Goal: Task Accomplishment & Management: Complete application form

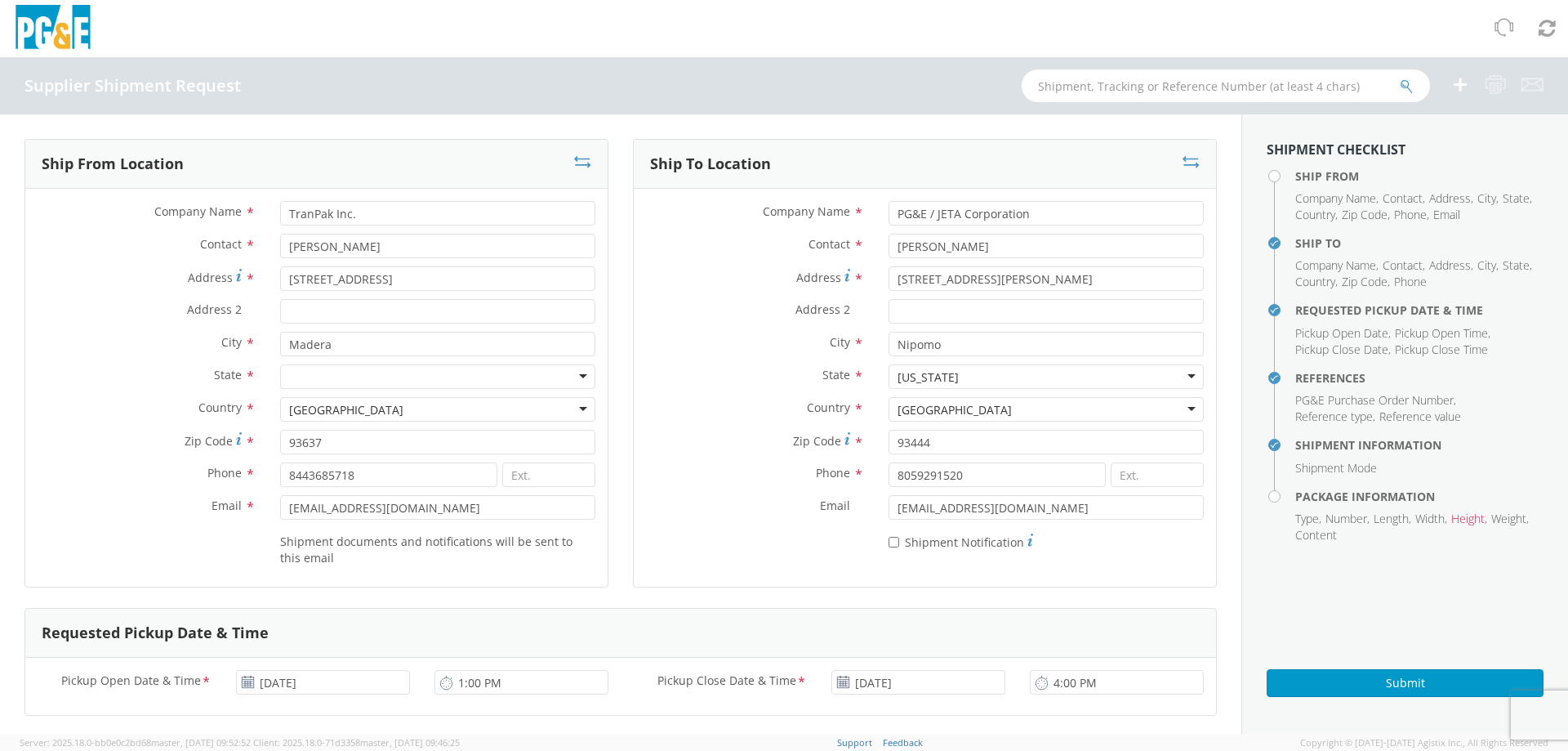
scroll to position [735, 0]
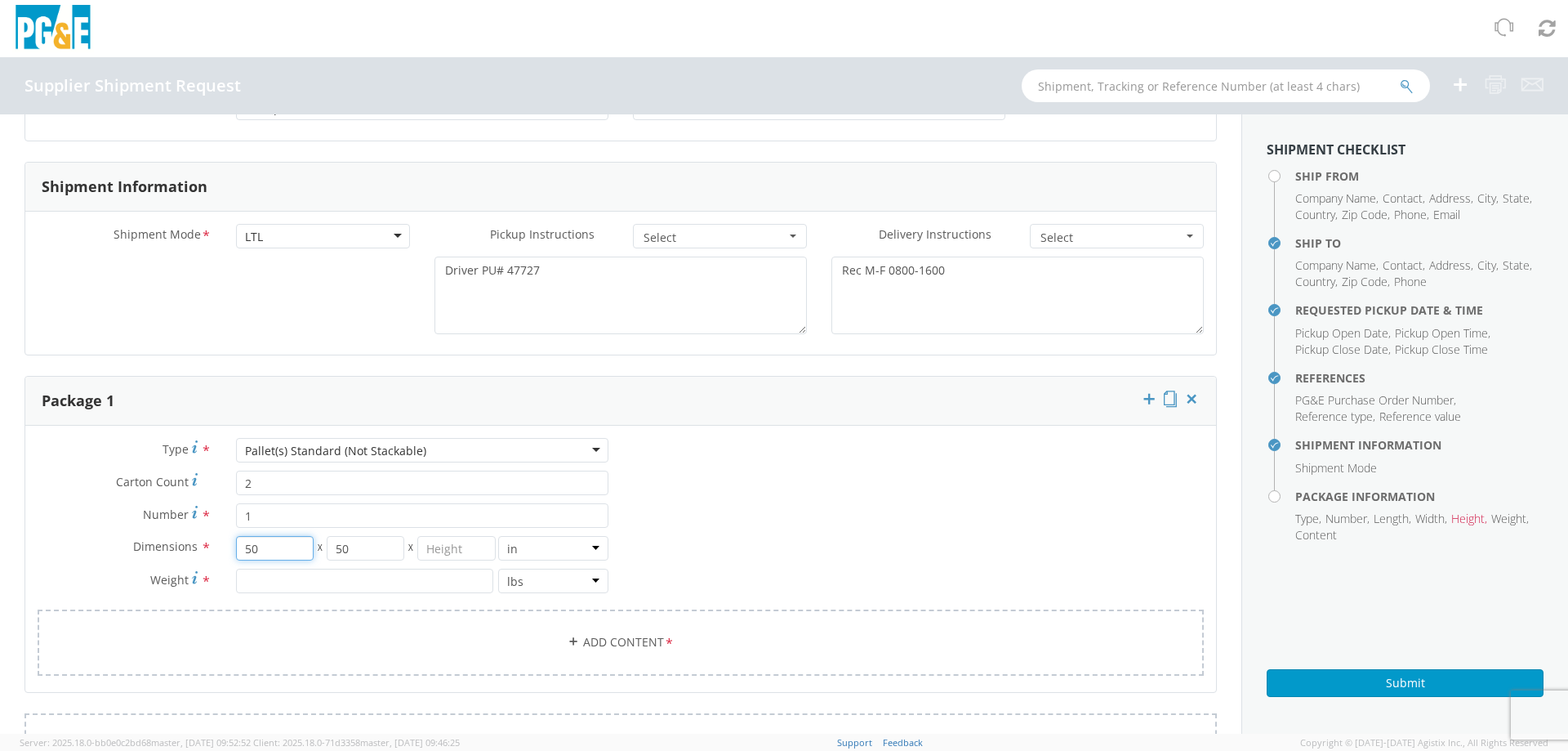
drag, startPoint x: 249, startPoint y: 537, endPoint x: 187, endPoint y: 535, distance: 62.0
click at [188, 535] on div "Type * Pallet(s) Standard (Not Stackable) Pallet(s) Standard (Not Stackable) Bu…" at bounding box center [323, 523] width 595 height 172
type input "48"
type input "8"
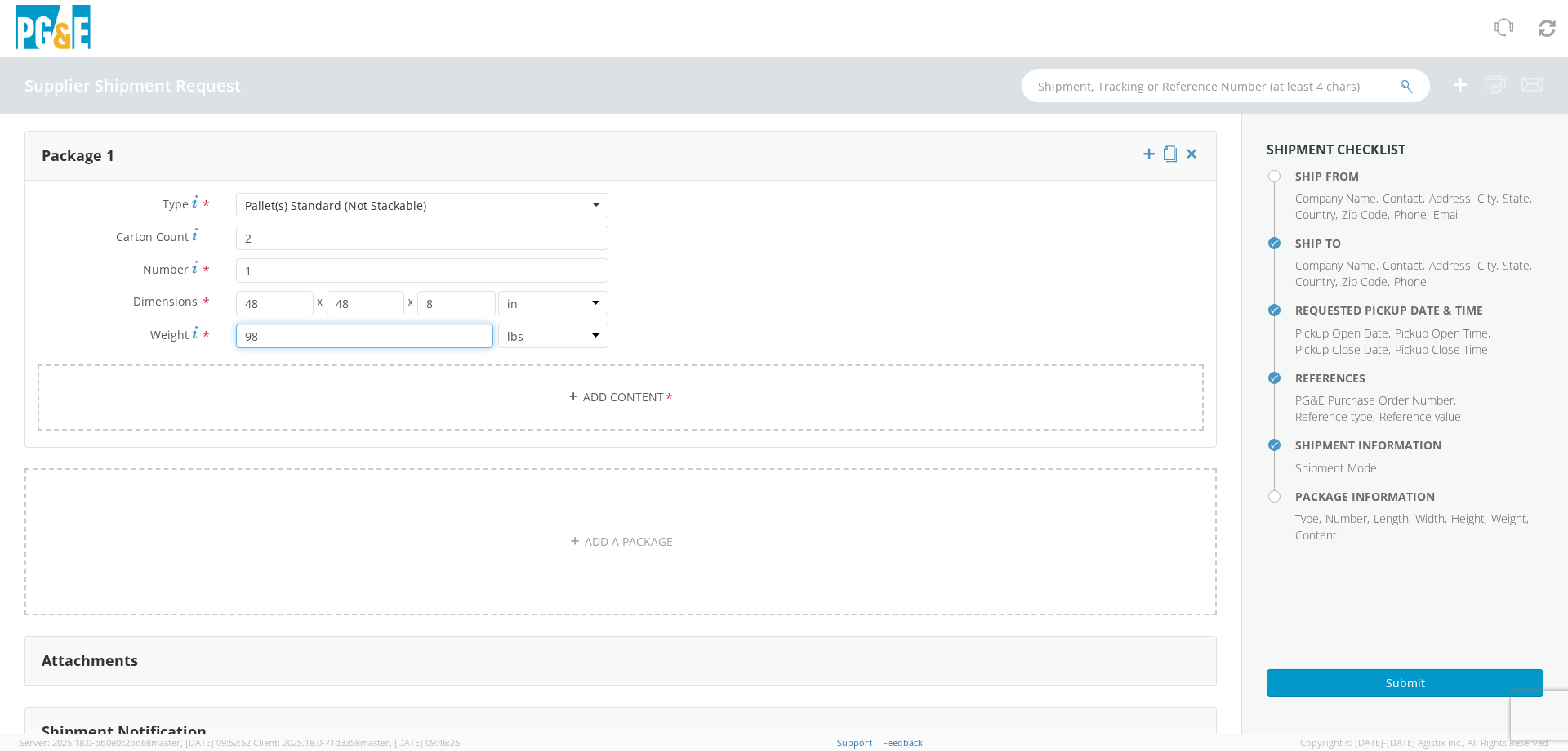
scroll to position [1062, 0]
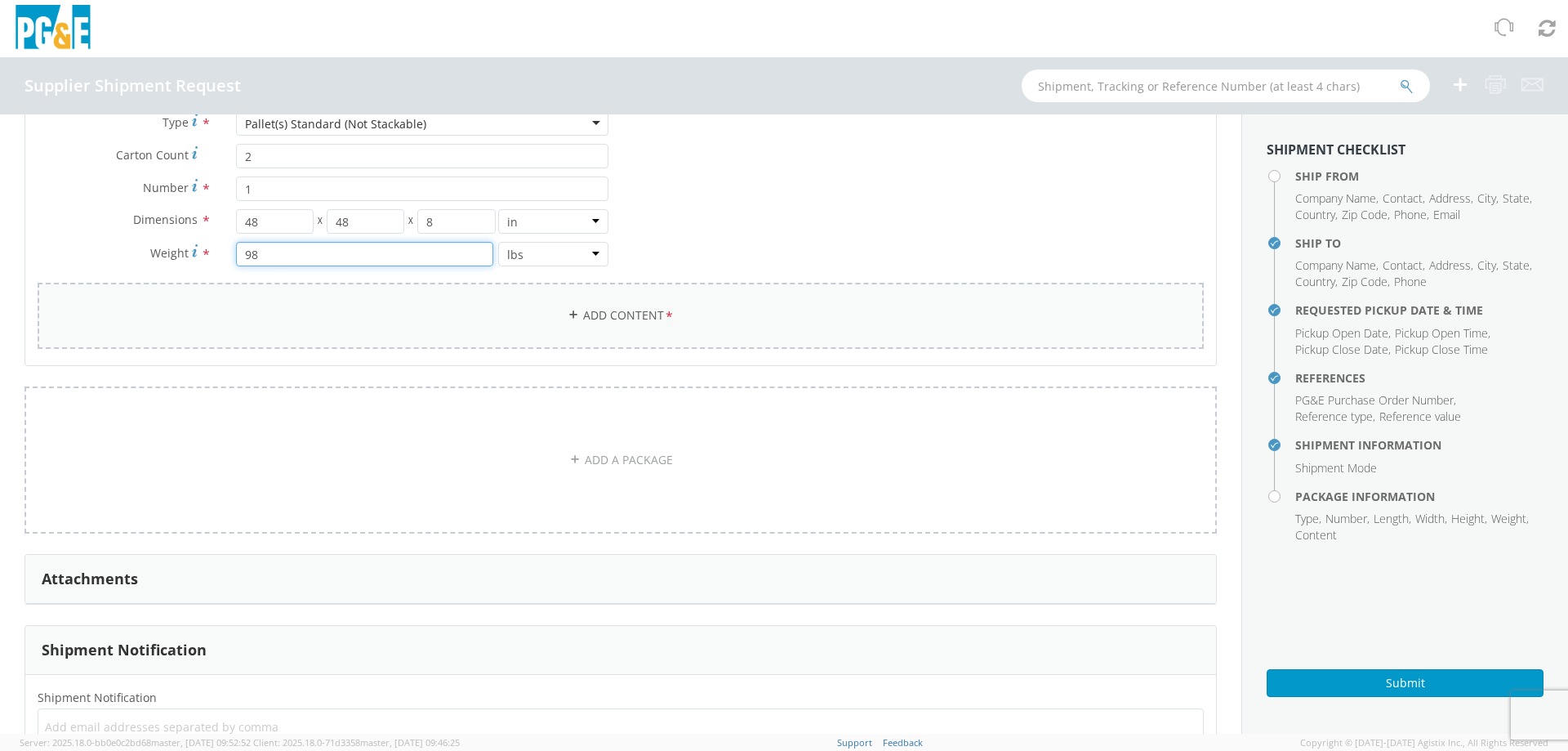
type input "98"
click at [404, 318] on link "Add Content *" at bounding box center [621, 315] width 1167 height 66
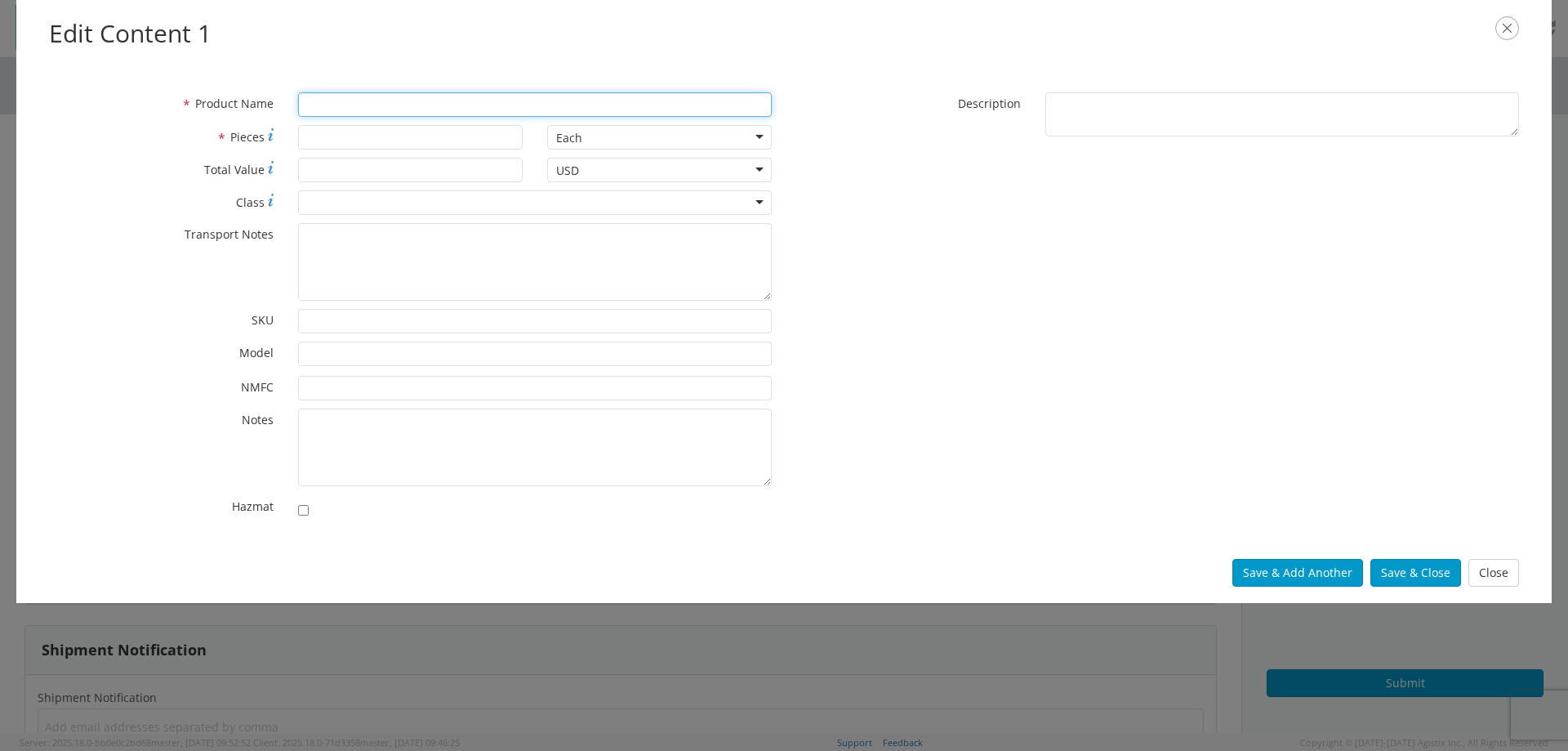
click at [350, 107] on input "* Product Name" at bounding box center [535, 105] width 474 height 25
click at [403, 106] on input "Plastic Bin Lides" at bounding box center [535, 105] width 474 height 25
type input "Plastic Bin Lids"
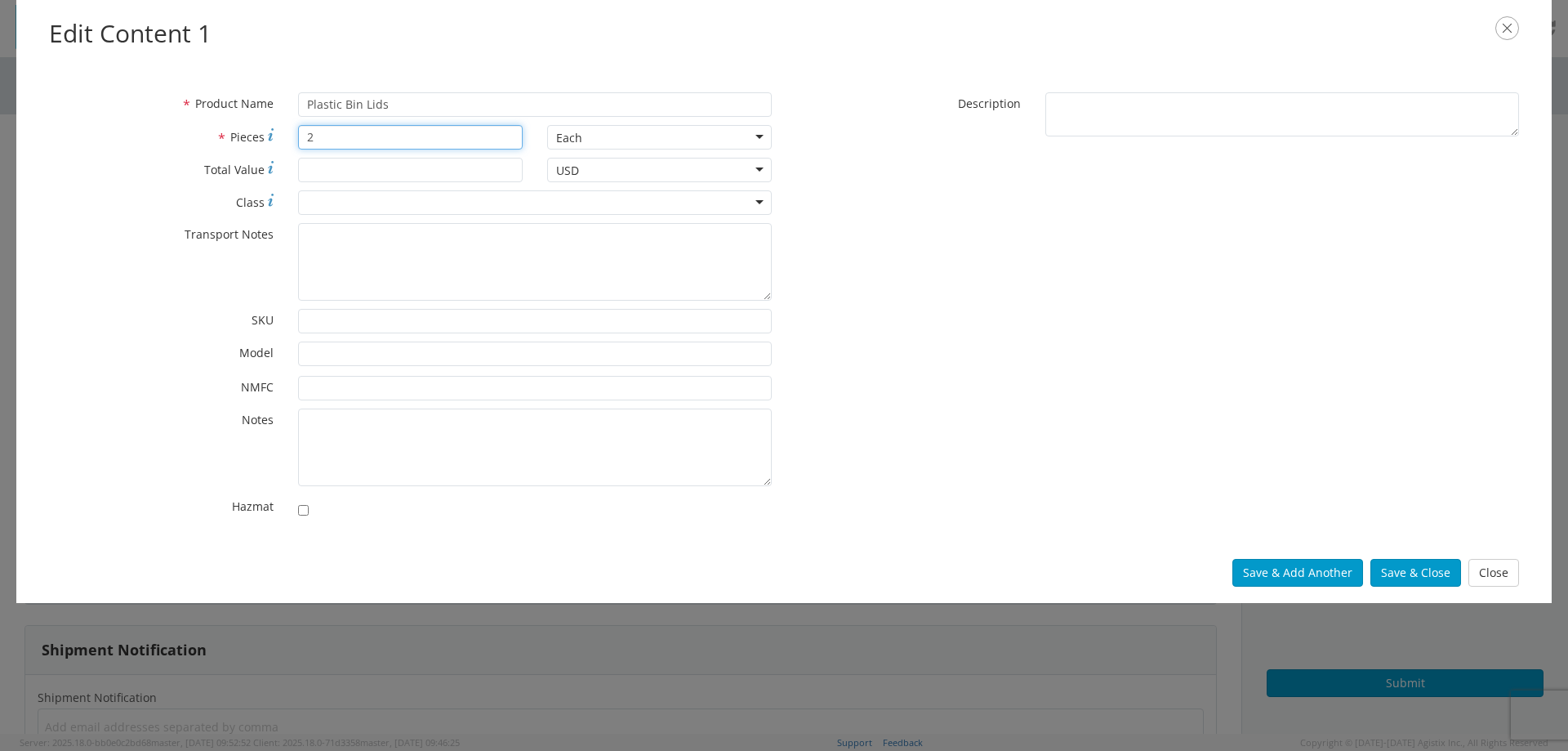
type input "2"
type input "176"
click at [306, 198] on div at bounding box center [535, 202] width 474 height 25
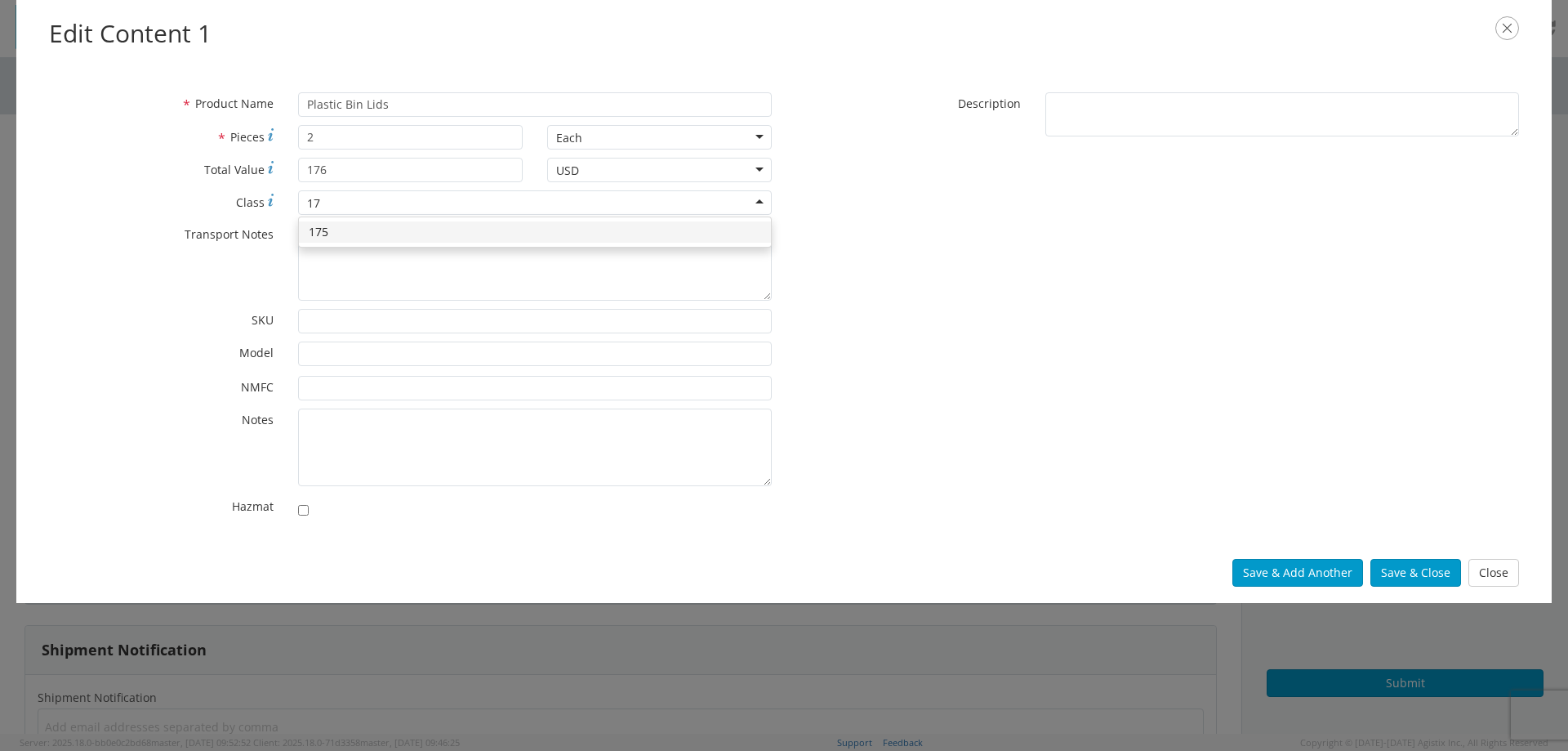
type input "175"
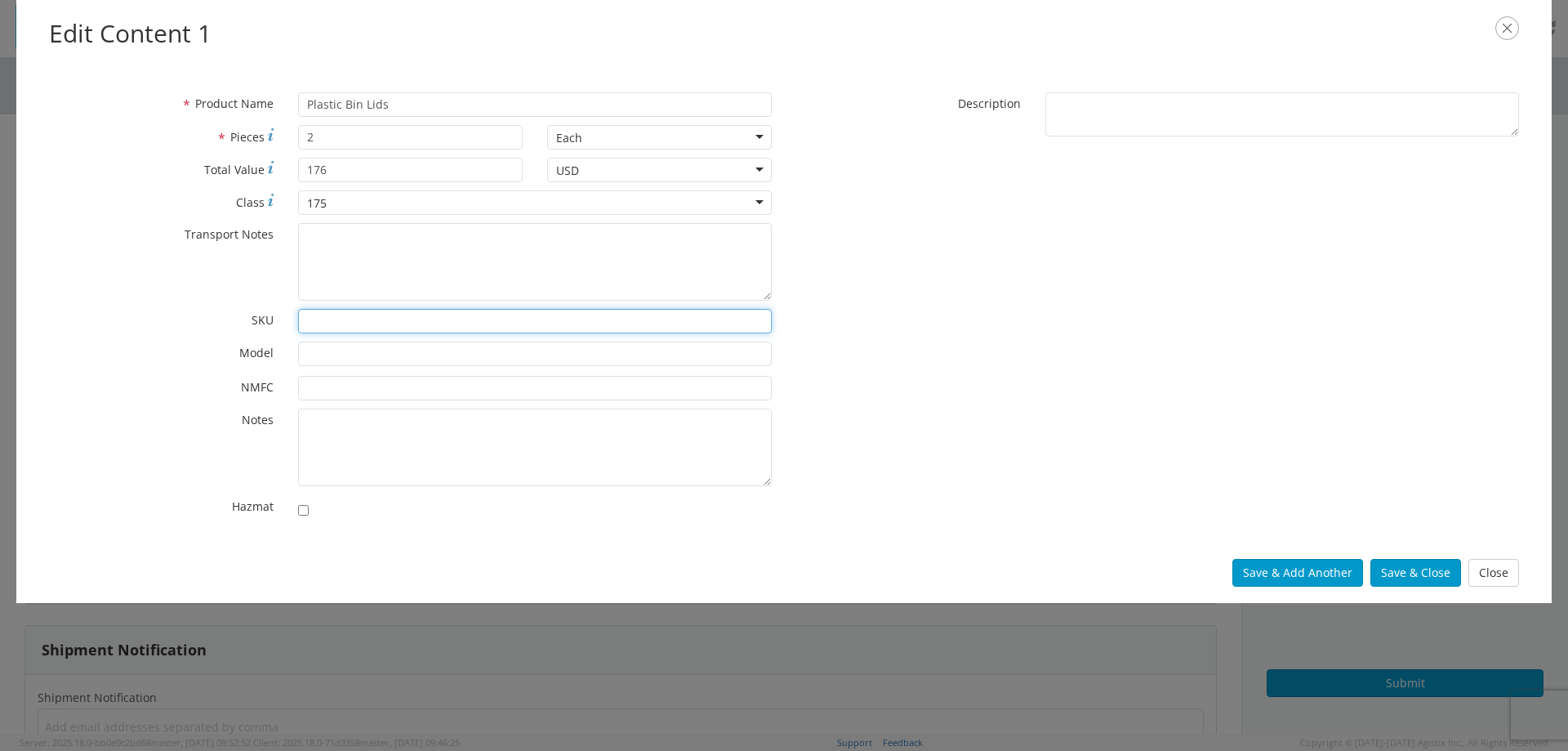
click at [348, 322] on input "* SKU" at bounding box center [535, 321] width 474 height 25
type input "LID16/24"
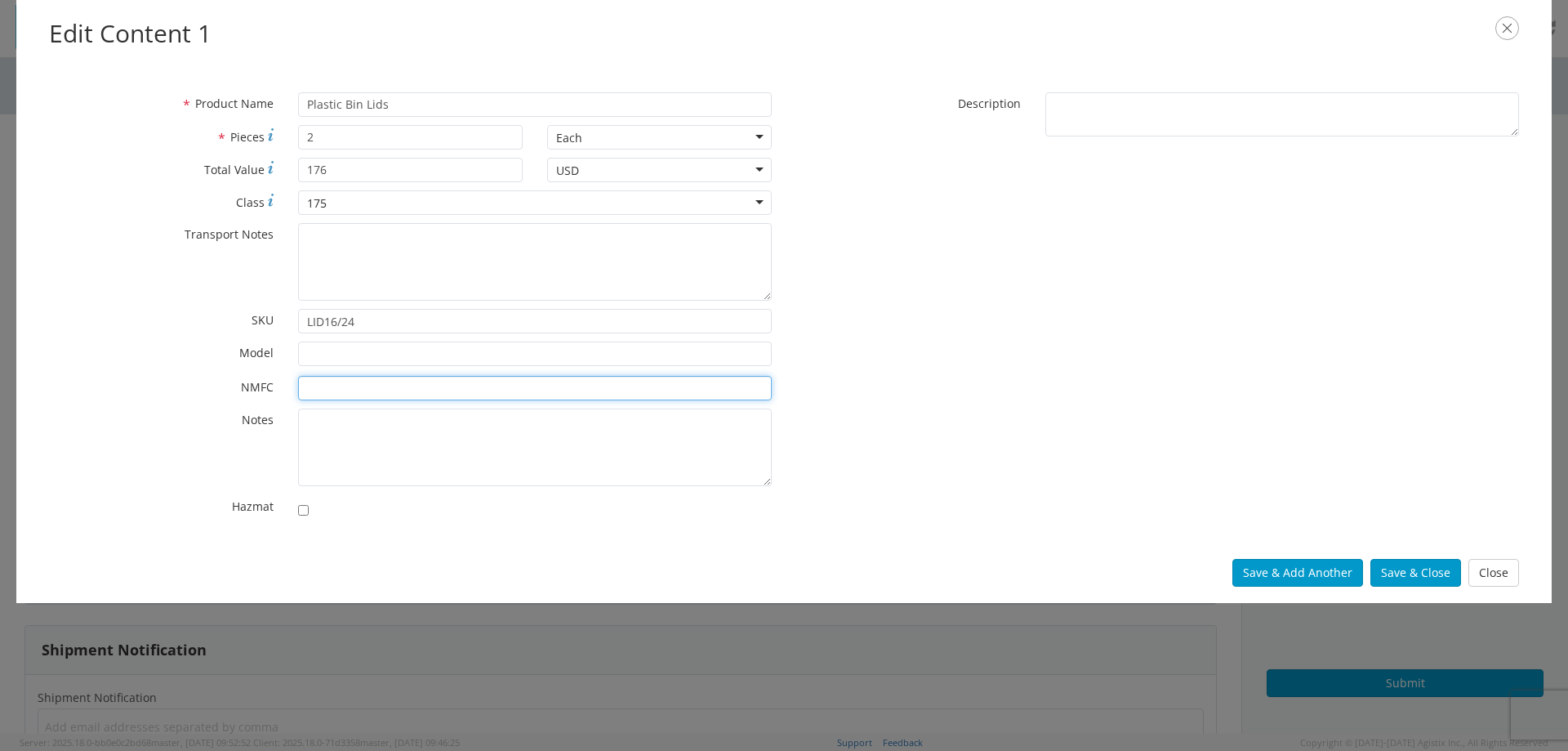
click at [356, 384] on input "* NMFC" at bounding box center [535, 388] width 474 height 25
type input "156600-04"
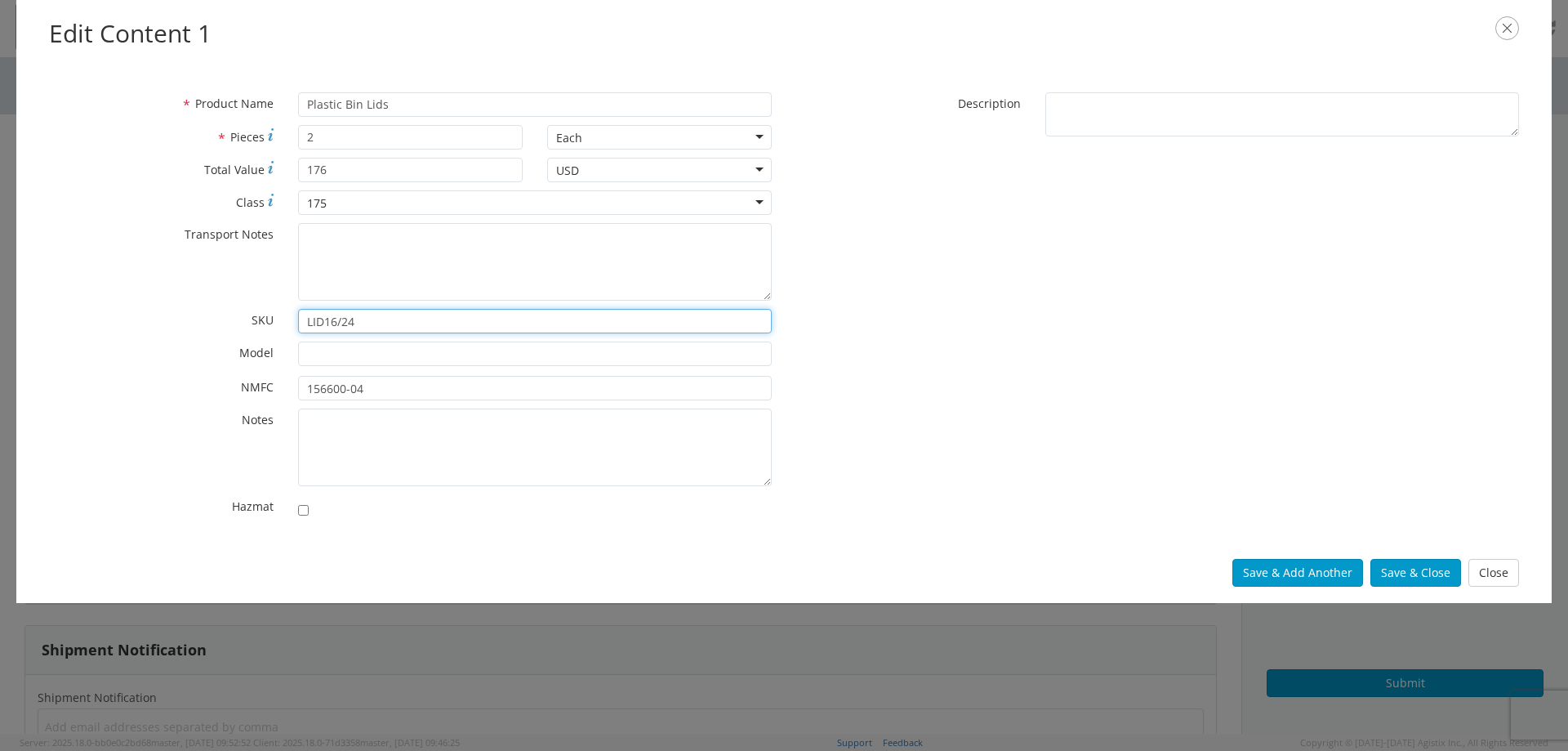
drag, startPoint x: 370, startPoint y: 315, endPoint x: 102, endPoint y: 302, distance: 268.3
click at [102, 302] on div "* Product Name Plastic Bin Lids * Pieces 2 Each Each Bag Blister Pack Bottle Ca…" at bounding box center [410, 309] width 747 height 434
type input "PGED814809"
click at [314, 346] on input "* Model" at bounding box center [535, 354] width 474 height 25
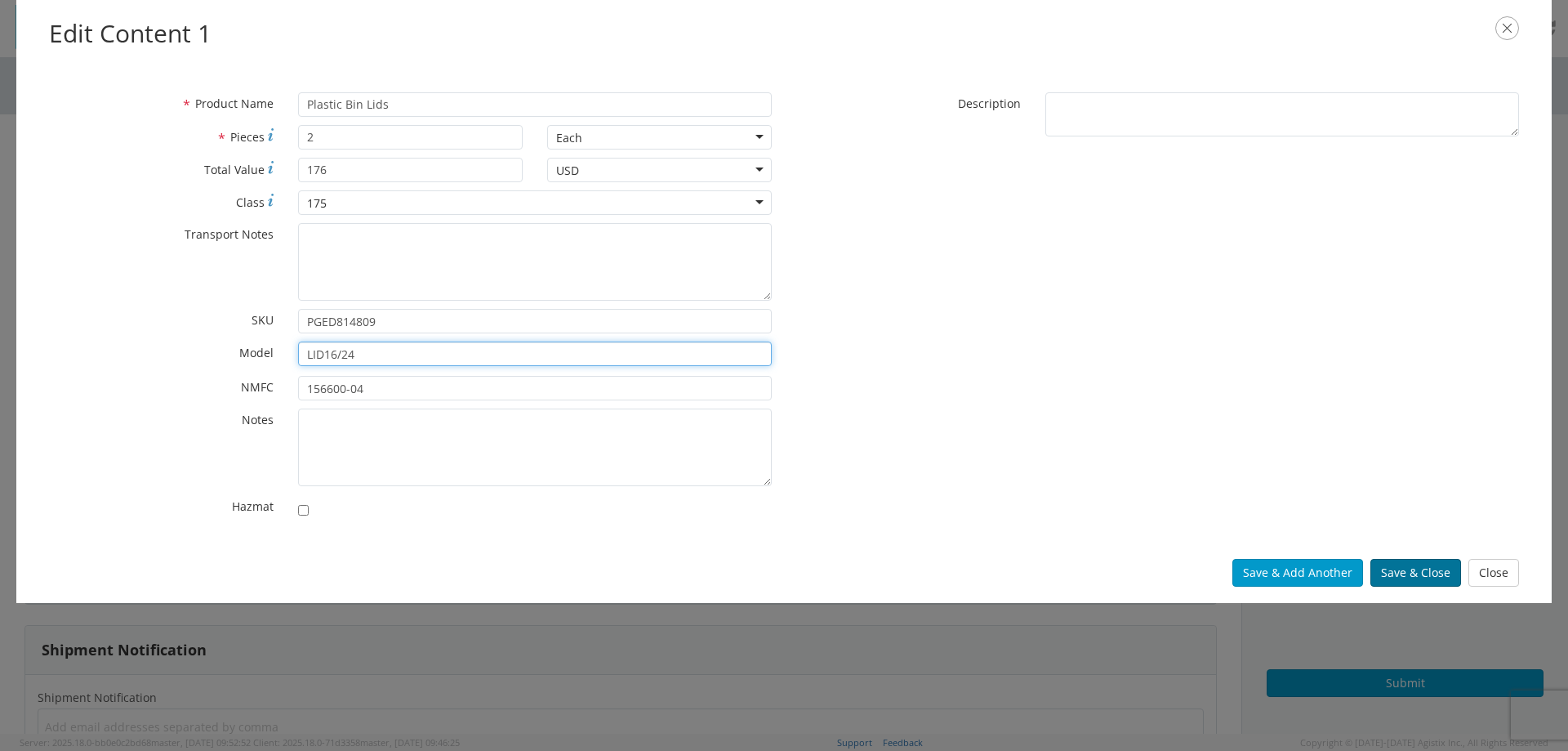
type input "LID16/24"
click at [1399, 577] on button "Save & Close" at bounding box center [1416, 573] width 91 height 28
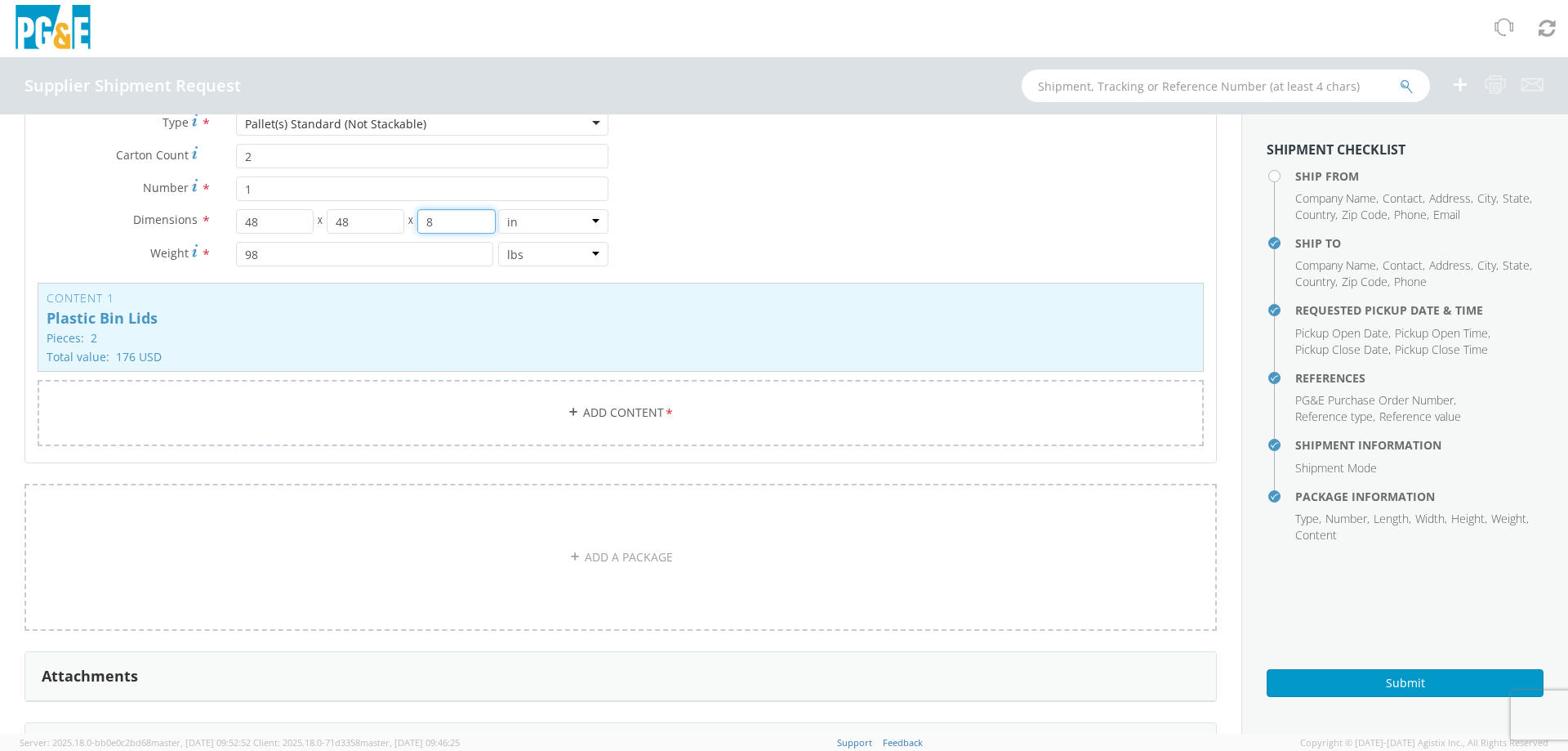
drag, startPoint x: 419, startPoint y: 223, endPoint x: 490, endPoint y: 243, distance: 73.8
click at [475, 237] on div "Dimensions * 48 X 48 X 8 in cm ft Weight * 98 lbs kgs" at bounding box center [323, 241] width 595 height 65
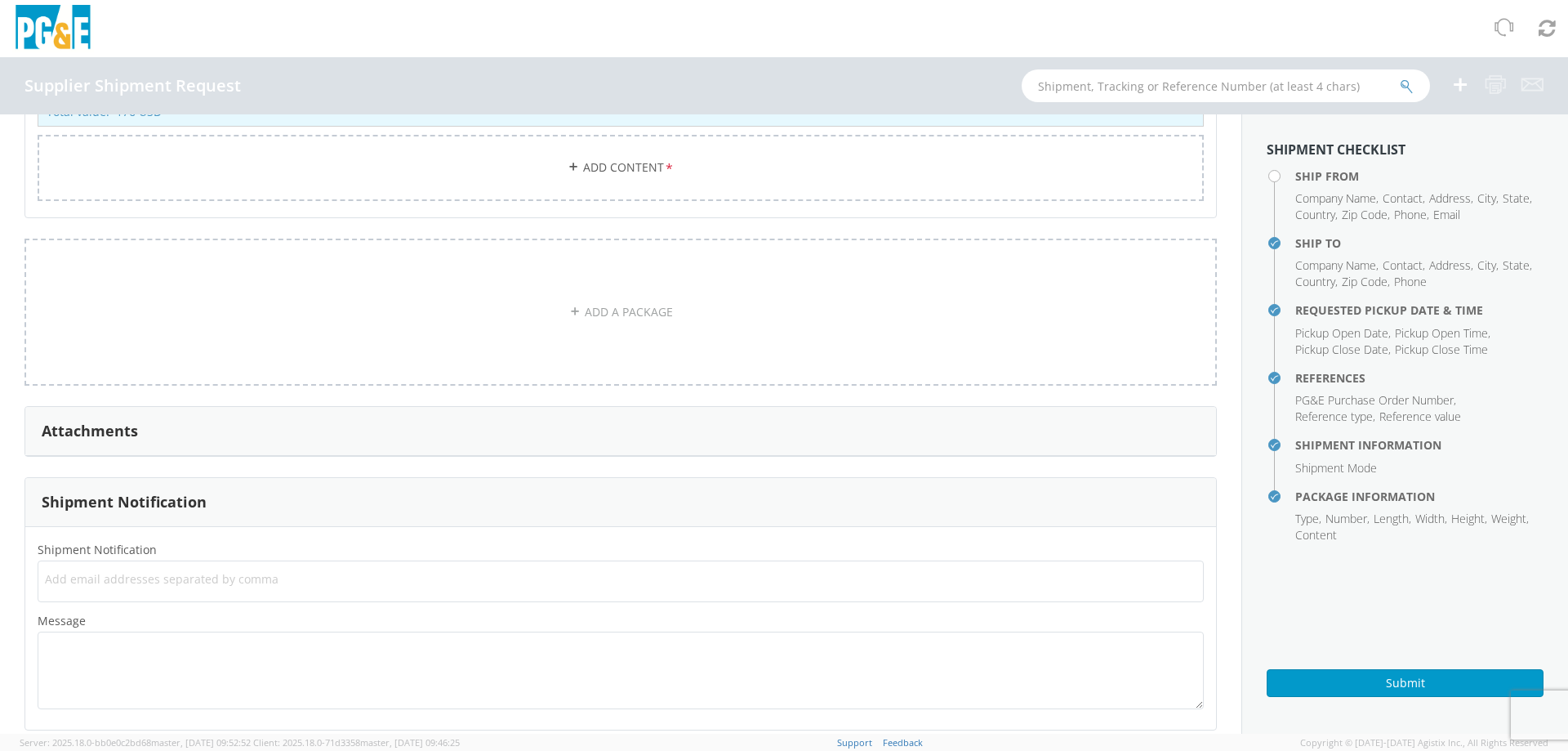
scroll to position [1324, 0]
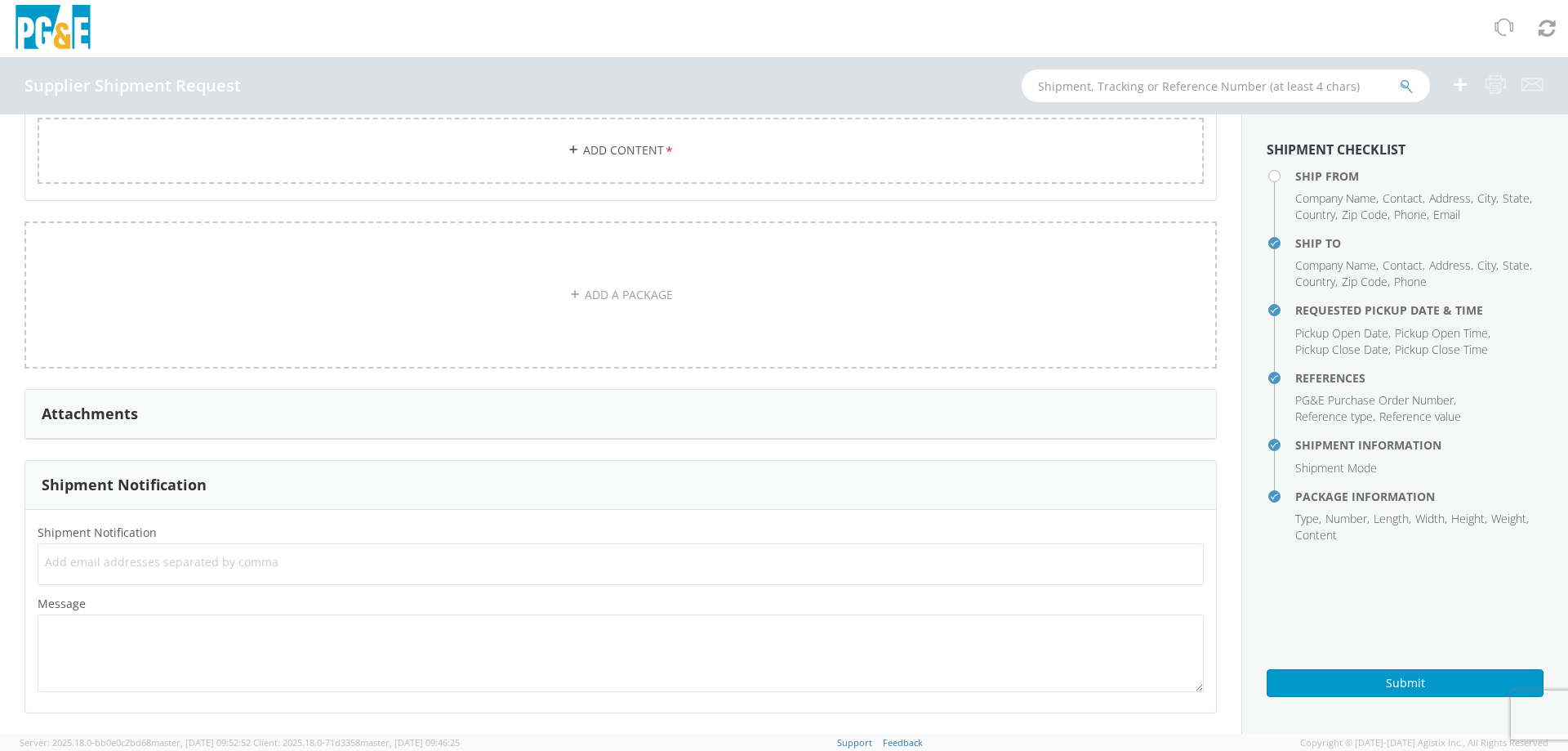
type input "18"
click at [100, 553] on ul at bounding box center [621, 563] width 1152 height 27
type input "[EMAIL_ADDRESS][DOMAIN_NAME]"
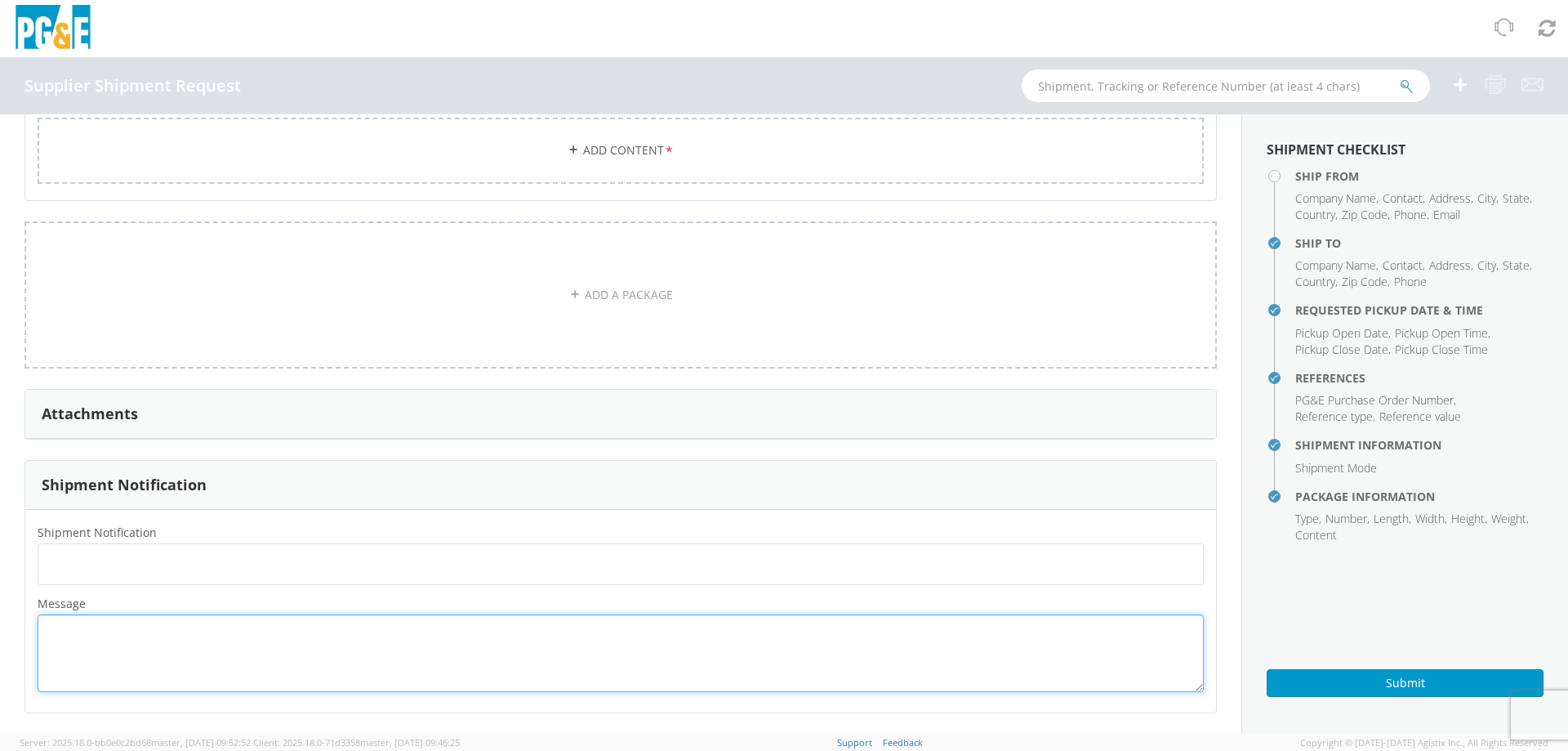
click at [151, 615] on textarea "Message *" at bounding box center [621, 653] width 1167 height 77
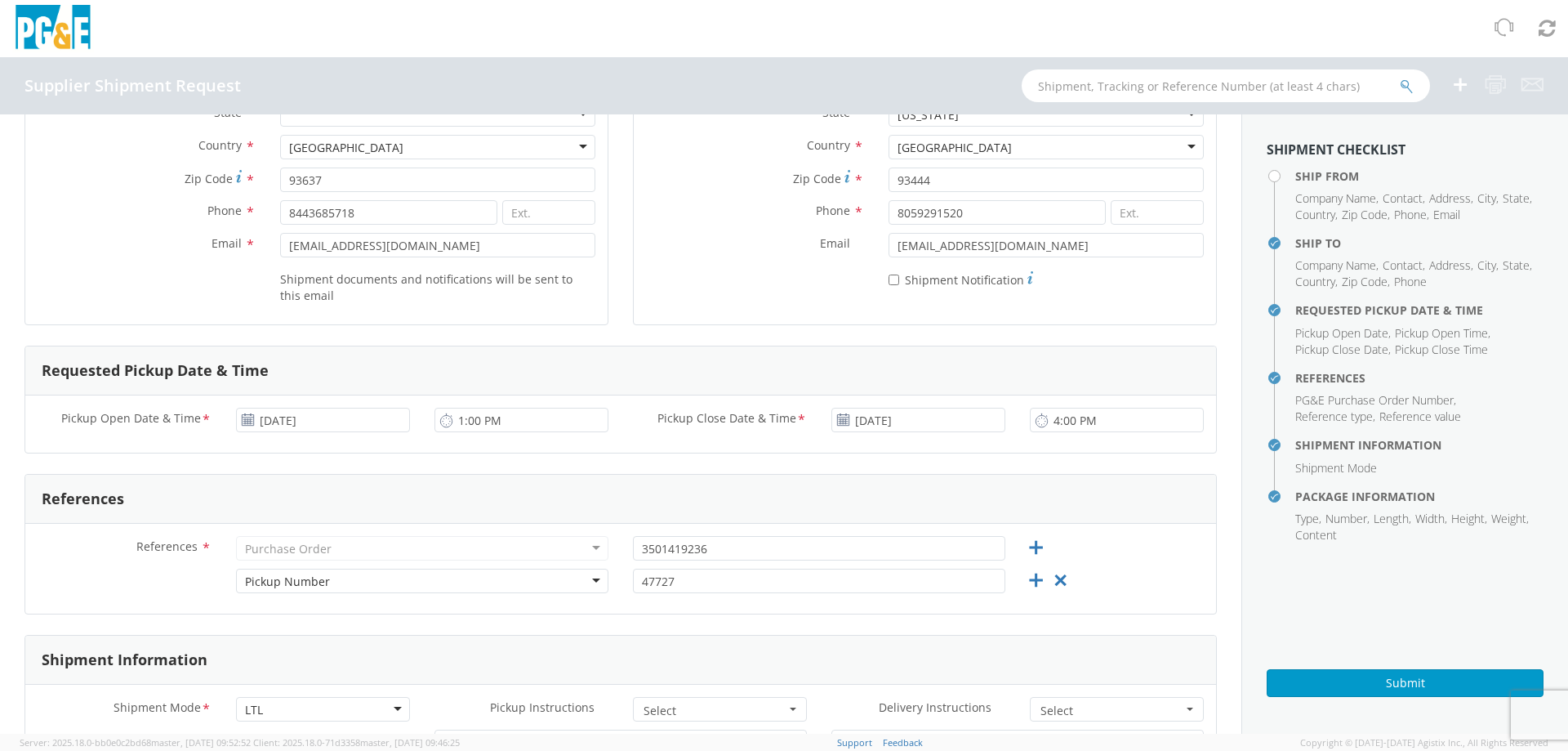
scroll to position [0, 0]
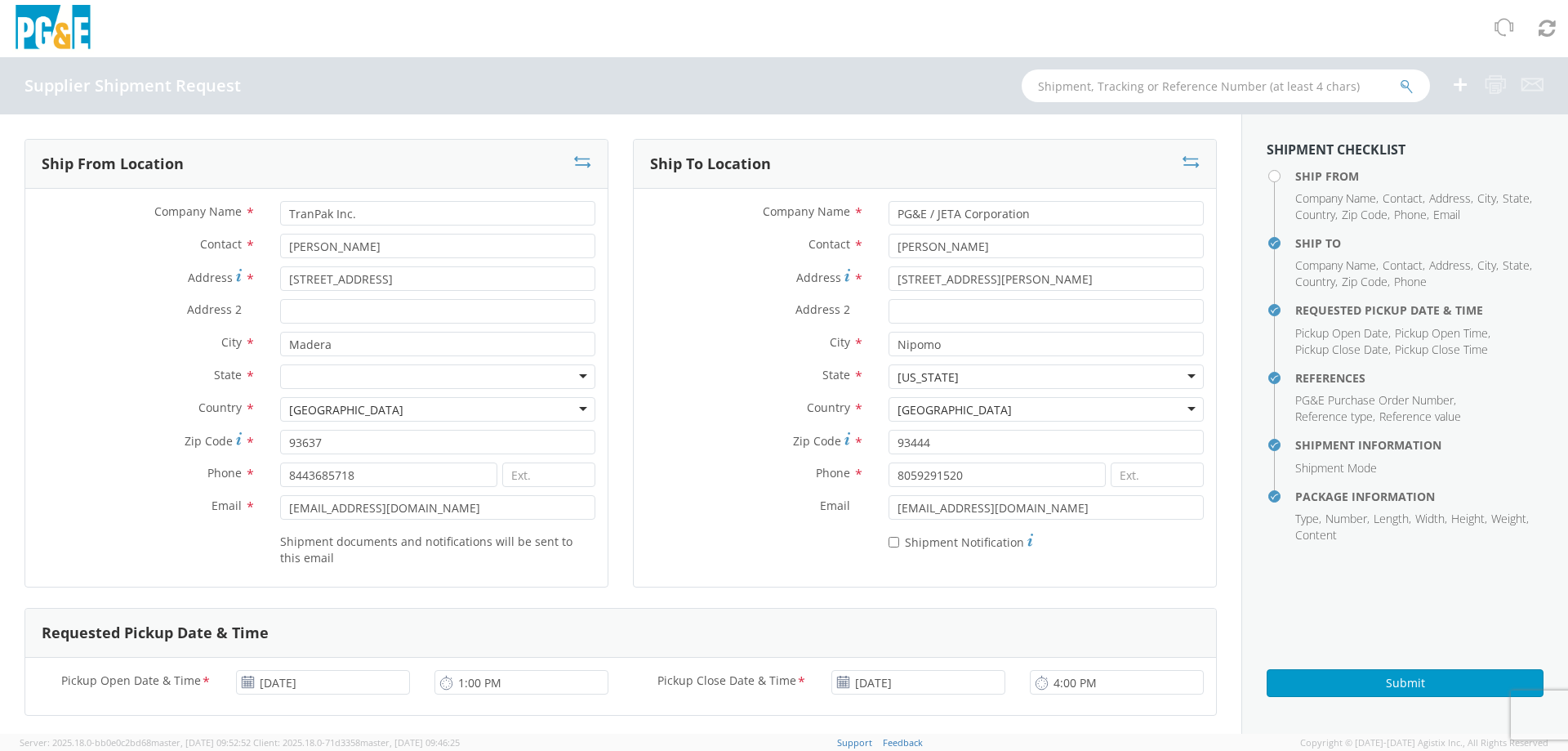
type textarea "SO47727 / PO# 0093678 Jeta Corp."
click at [421, 198] on div "Company Name * TranPak Inc. Contact * [PERSON_NAME] Address * [GEOGRAPHIC_DATA]…" at bounding box center [316, 387] width 582 height 398
click at [406, 218] on input "TranPak Inc." at bounding box center [438, 213] width 315 height 25
click at [417, 247] on input "[PERSON_NAME]" at bounding box center [438, 246] width 315 height 25
type input "[PERSON_NAME]"
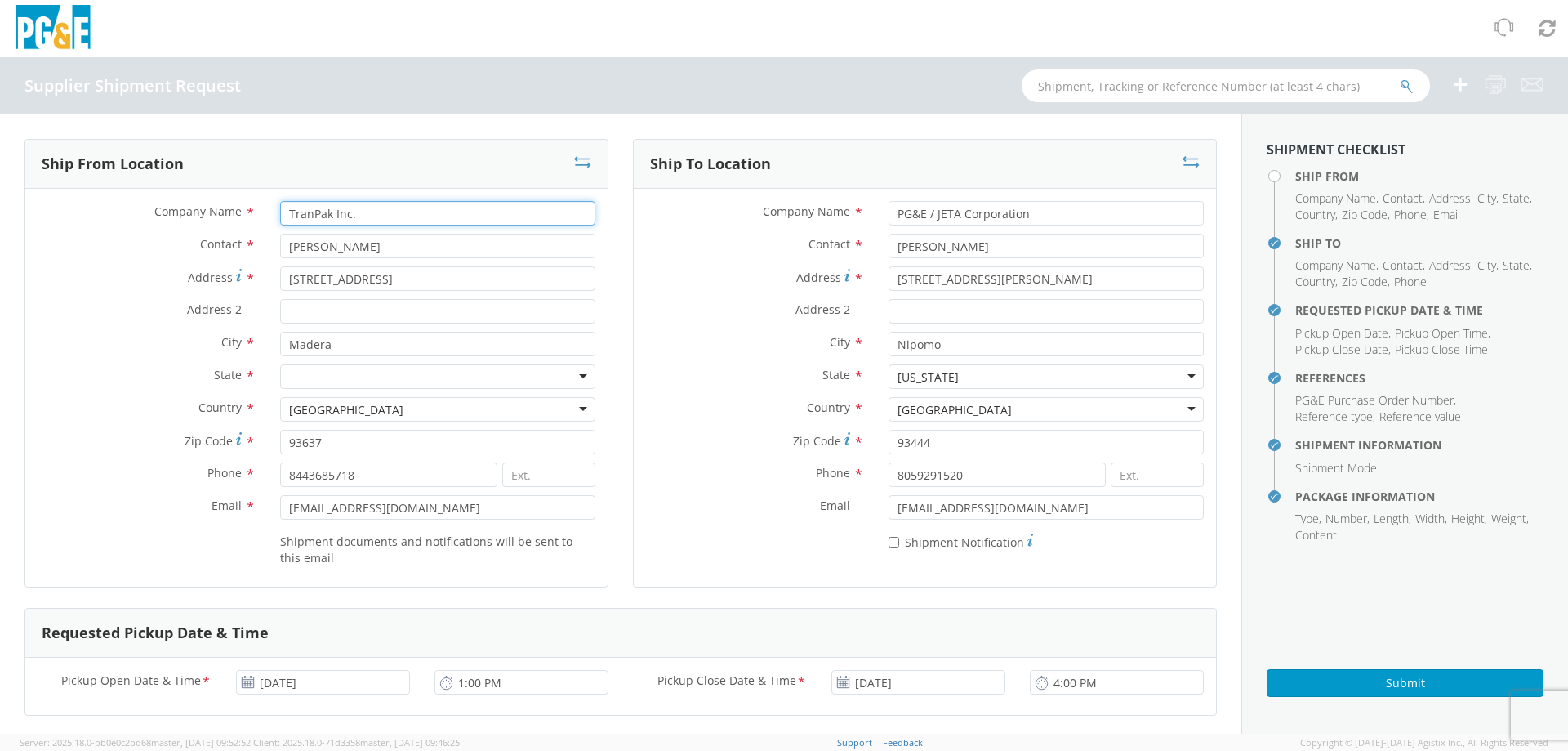
click at [418, 206] on input "TranPak Inc." at bounding box center [438, 213] width 315 height 25
type input "TranPak Inc."
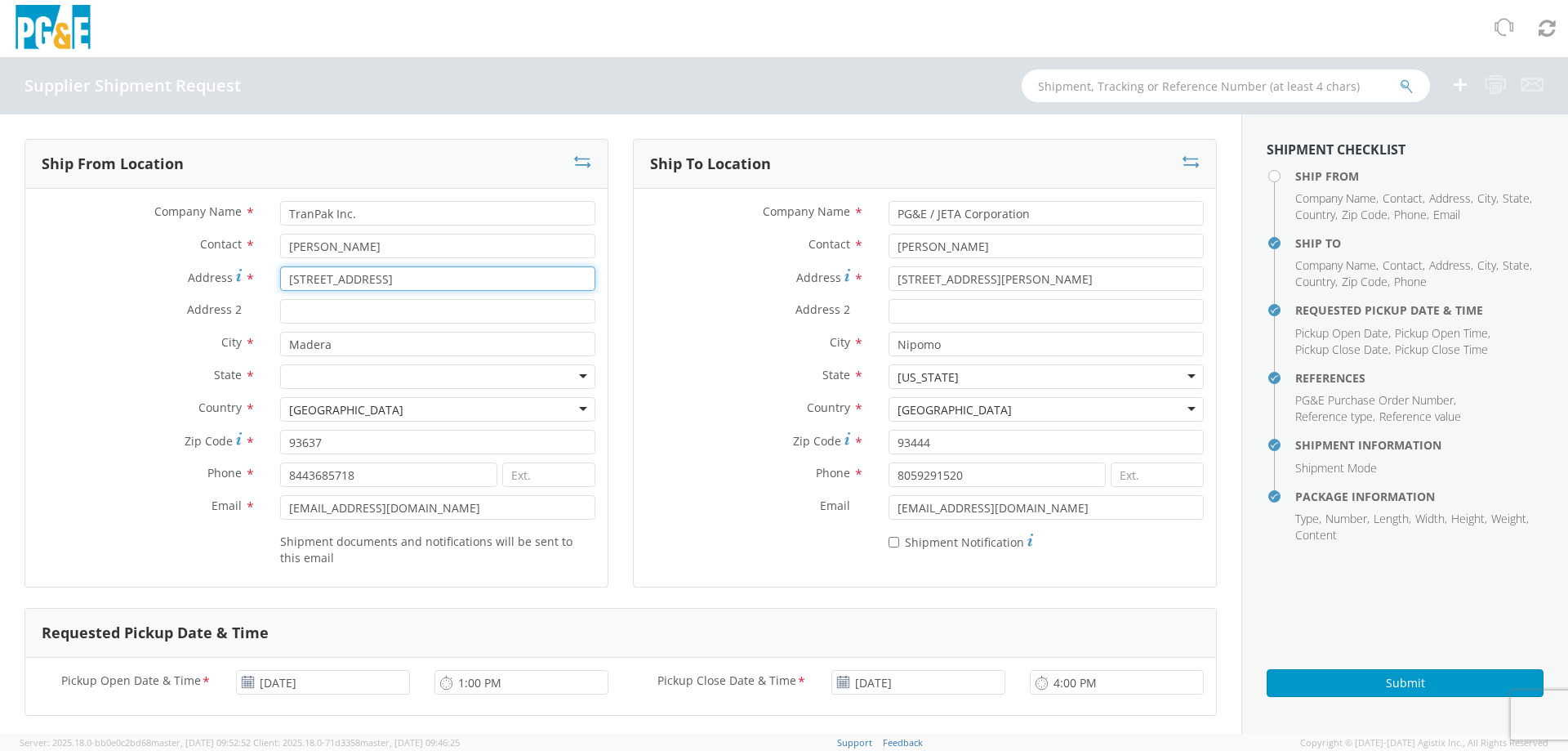
click at [324, 282] on input "[STREET_ADDRESS]" at bounding box center [438, 278] width 315 height 25
click at [372, 283] on input "[STREET_ADDRESS]" at bounding box center [438, 278] width 315 height 25
type input "[STREET_ADDRESS]"
click at [332, 344] on input "Madera" at bounding box center [438, 344] width 315 height 25
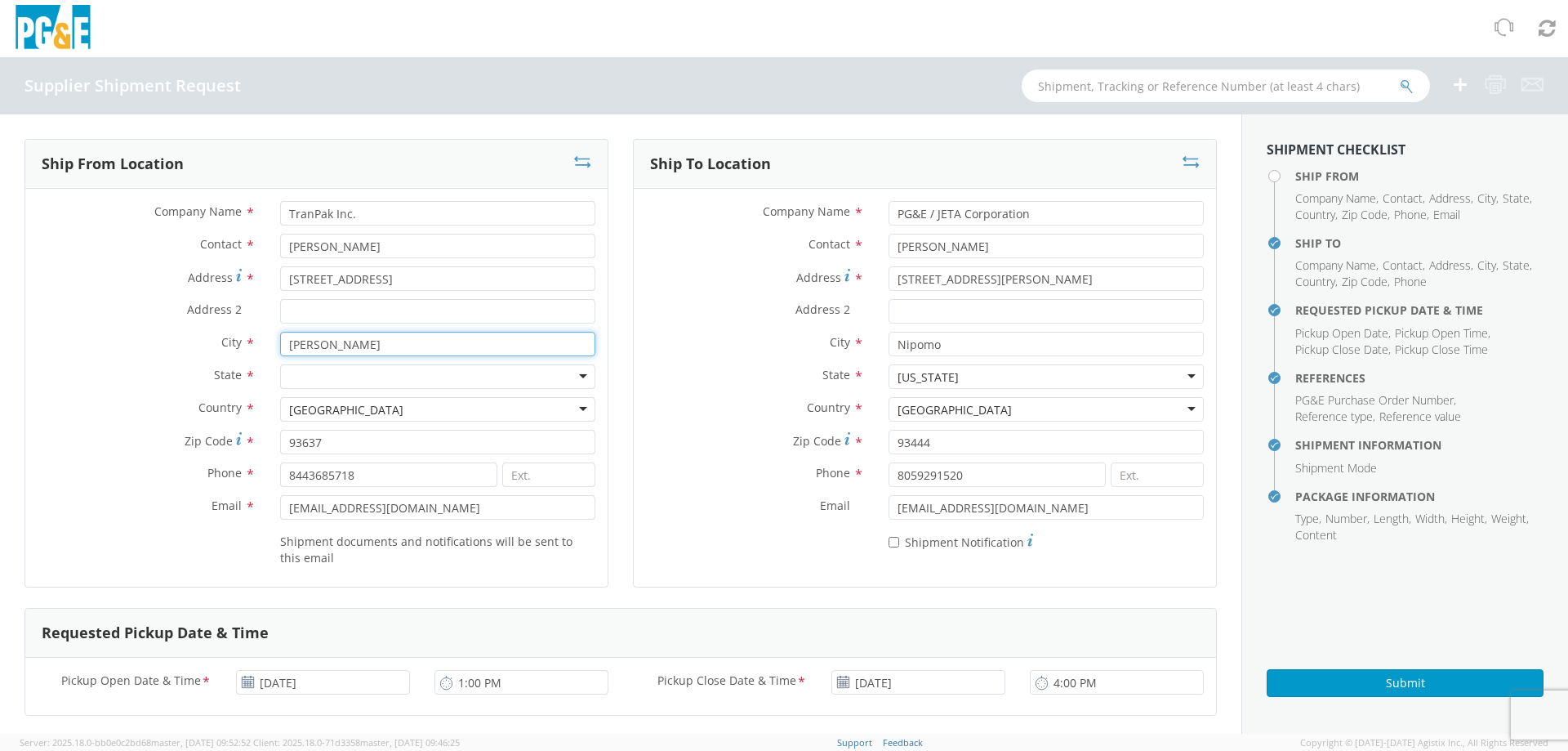
type input "Madera"
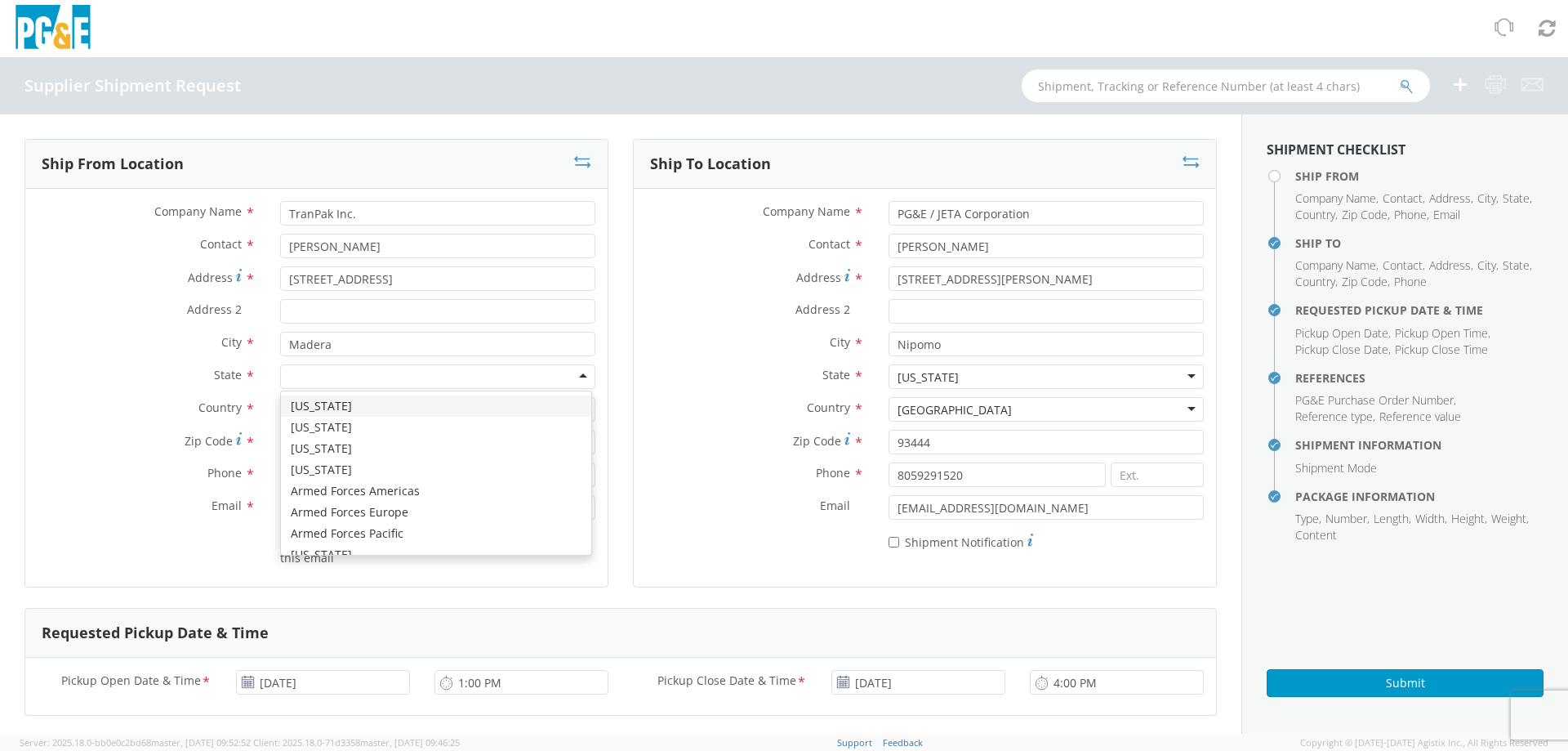
click at [335, 383] on div at bounding box center [438, 377] width 315 height 25
type input "ca"
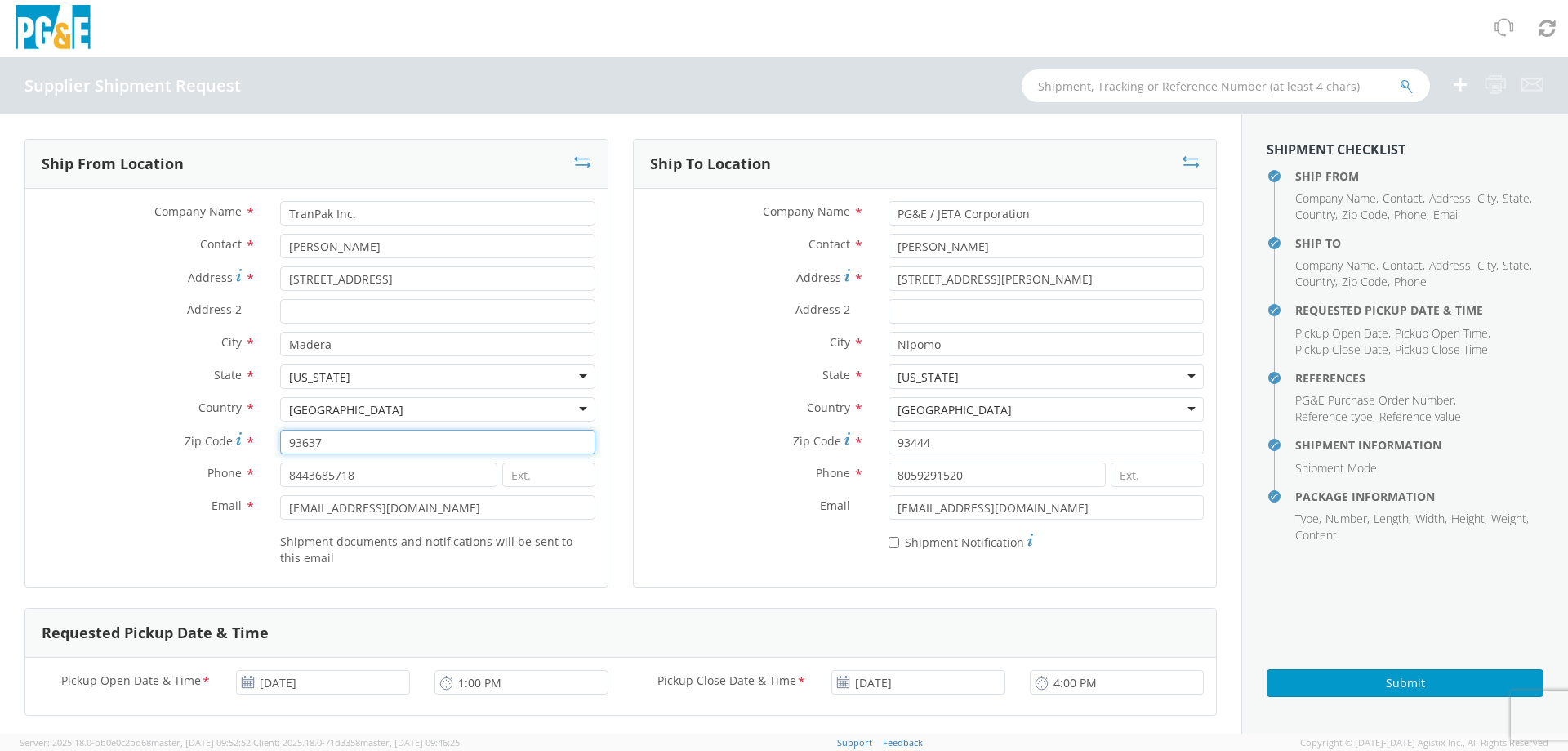
click at [322, 446] on input "93637" at bounding box center [438, 442] width 315 height 25
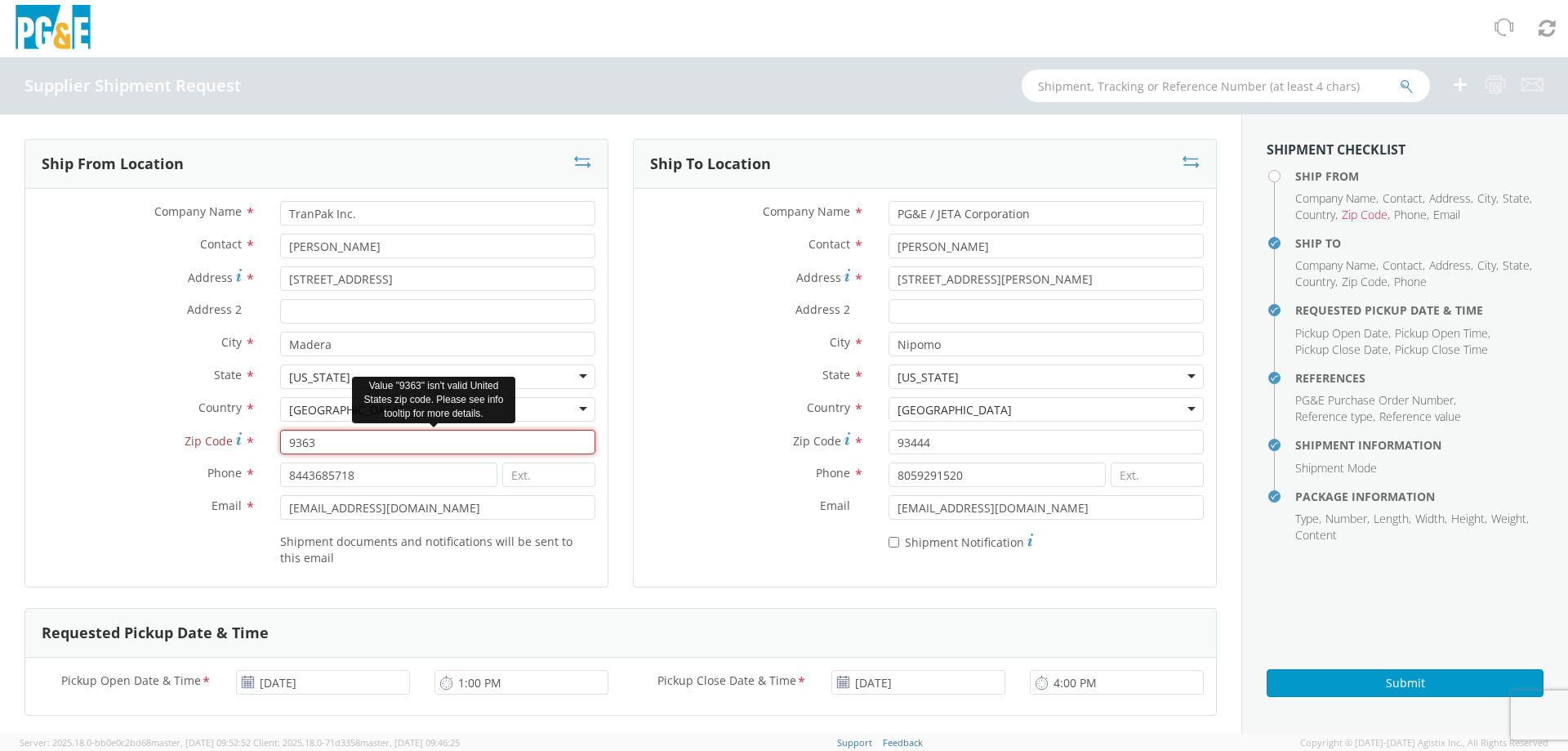
type input "93637"
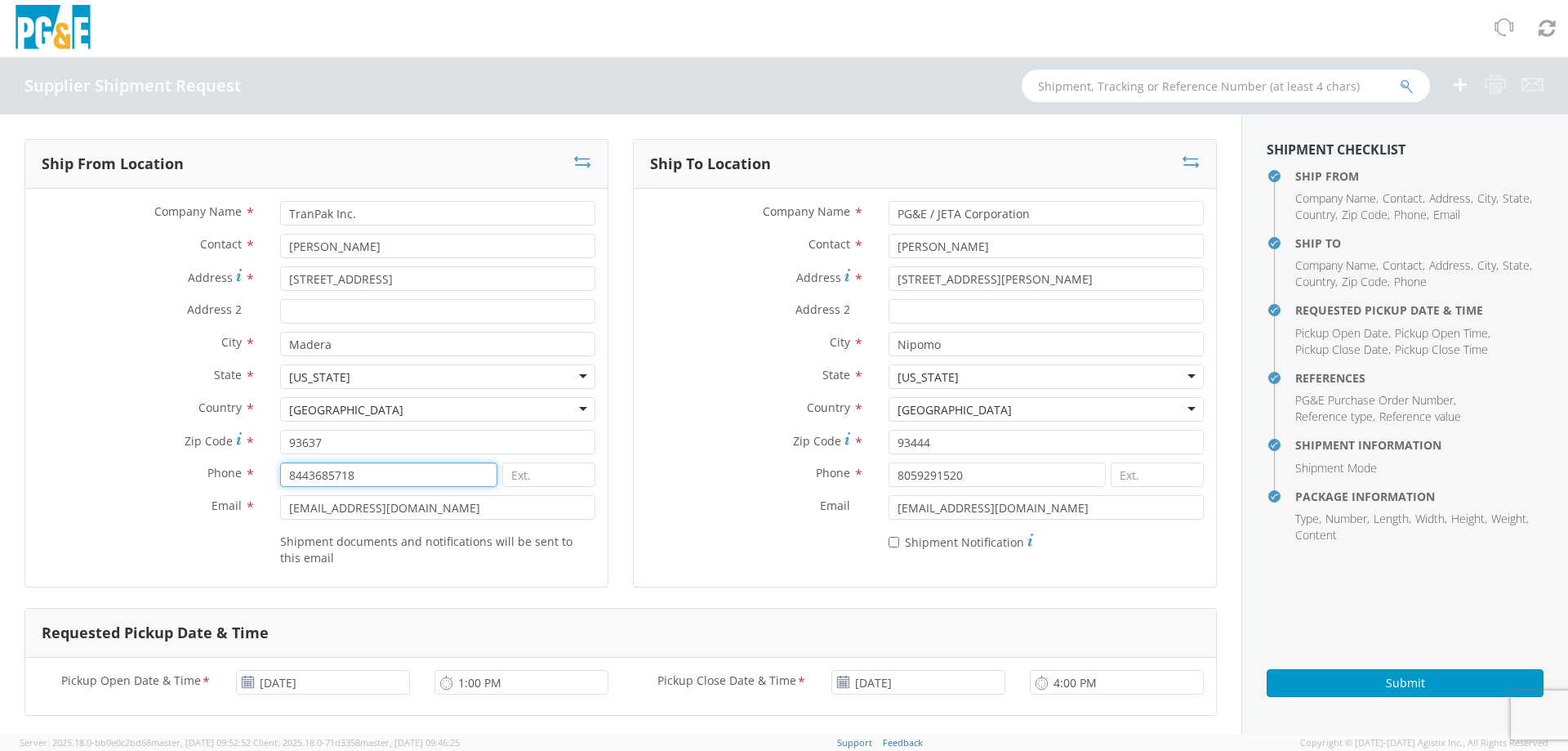
click at [312, 475] on input "8443685718" at bounding box center [388, 475] width 217 height 25
type input "[PHONE_NUMBER]"
click at [338, 500] on input "[EMAIL_ADDRESS][DOMAIN_NAME]" at bounding box center [438, 507] width 315 height 25
click at [440, 509] on input "[EMAIL_ADDRESS][DOMAIN_NAME]" at bounding box center [438, 507] width 315 height 25
type input "[EMAIL_ADDRESS][DOMAIN_NAME]"
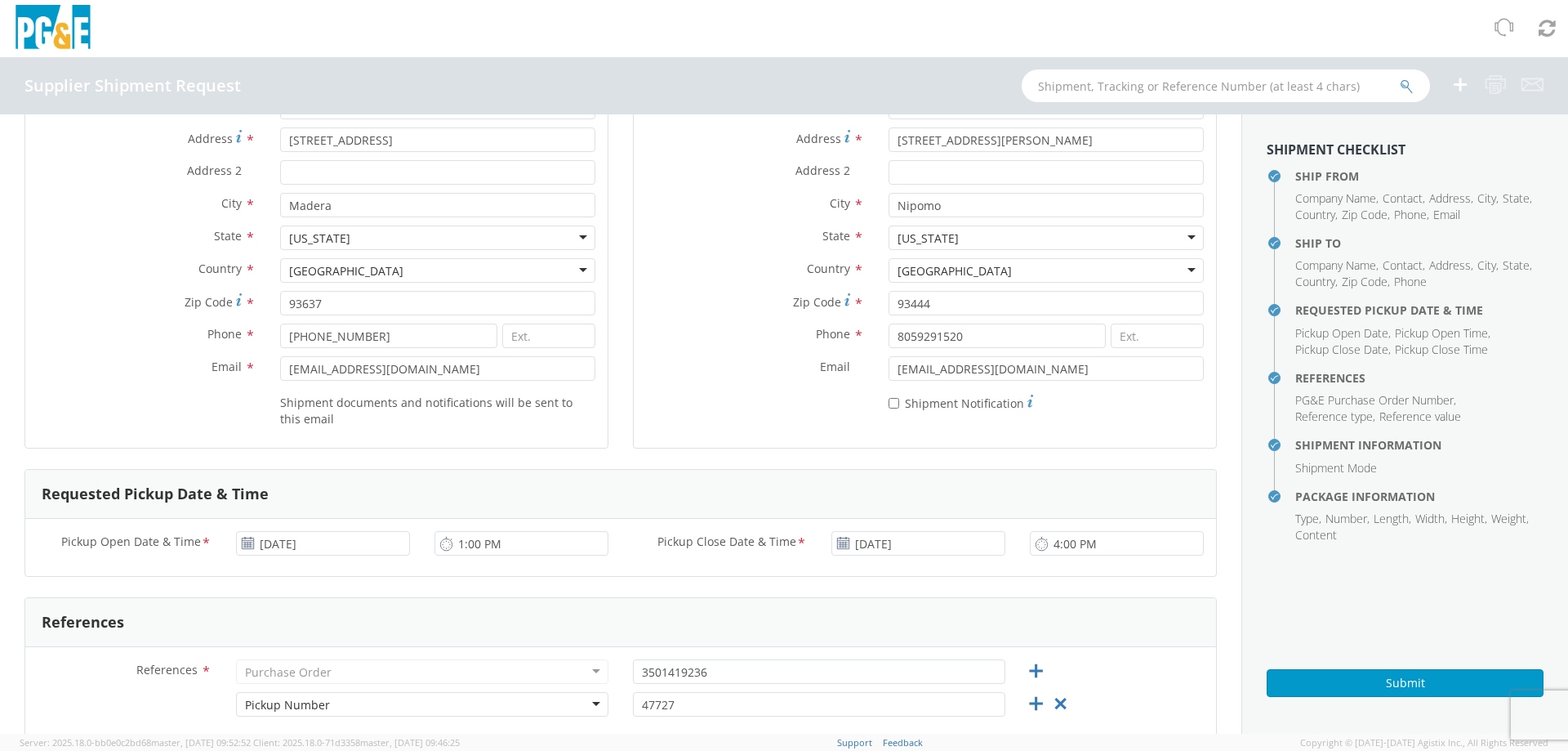
scroll to position [164, 0]
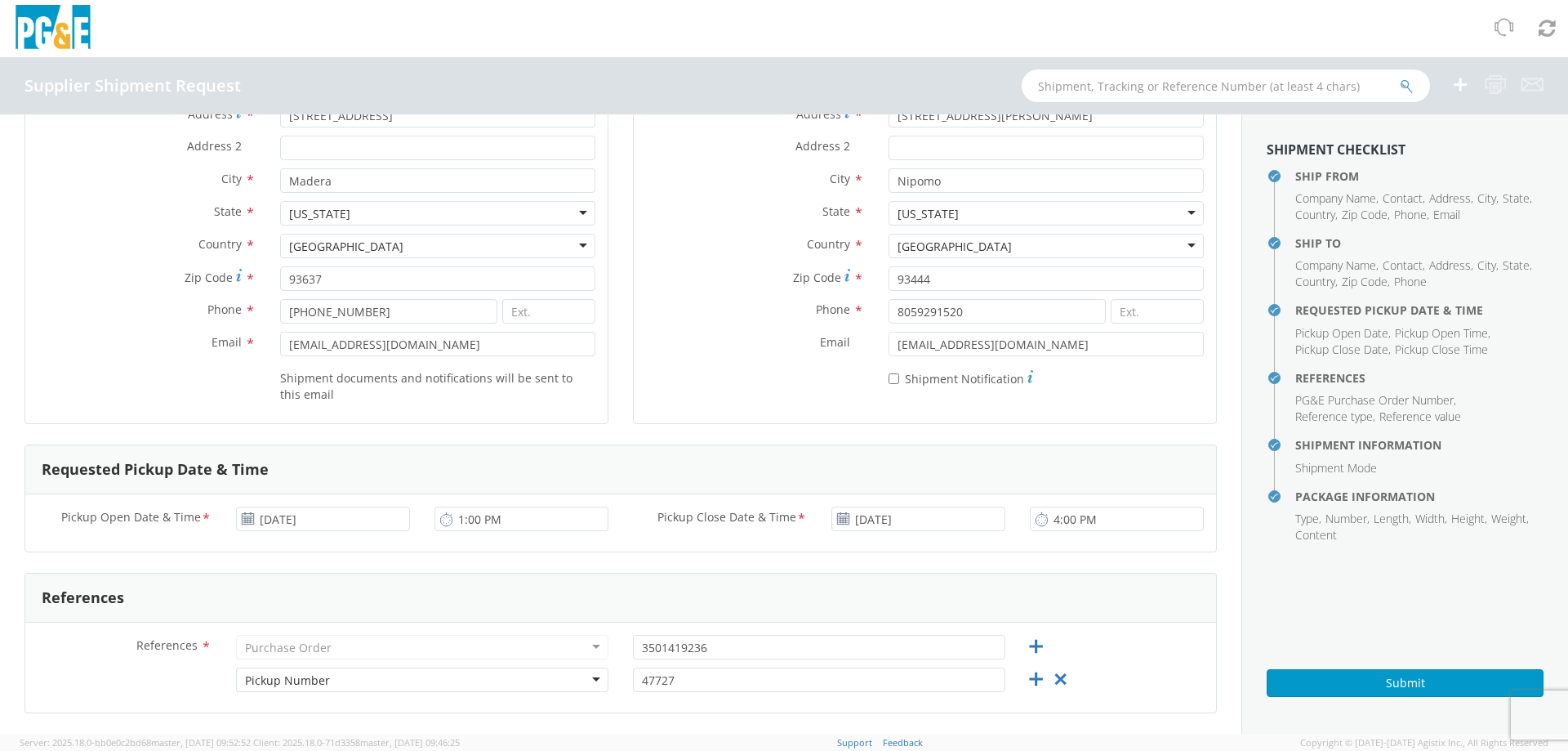
click at [912, 380] on label "* Shipment Notification" at bounding box center [961, 377] width 144 height 19
click at [899, 380] on input "* Shipment Notification" at bounding box center [894, 379] width 11 height 11
checkbox input "true"
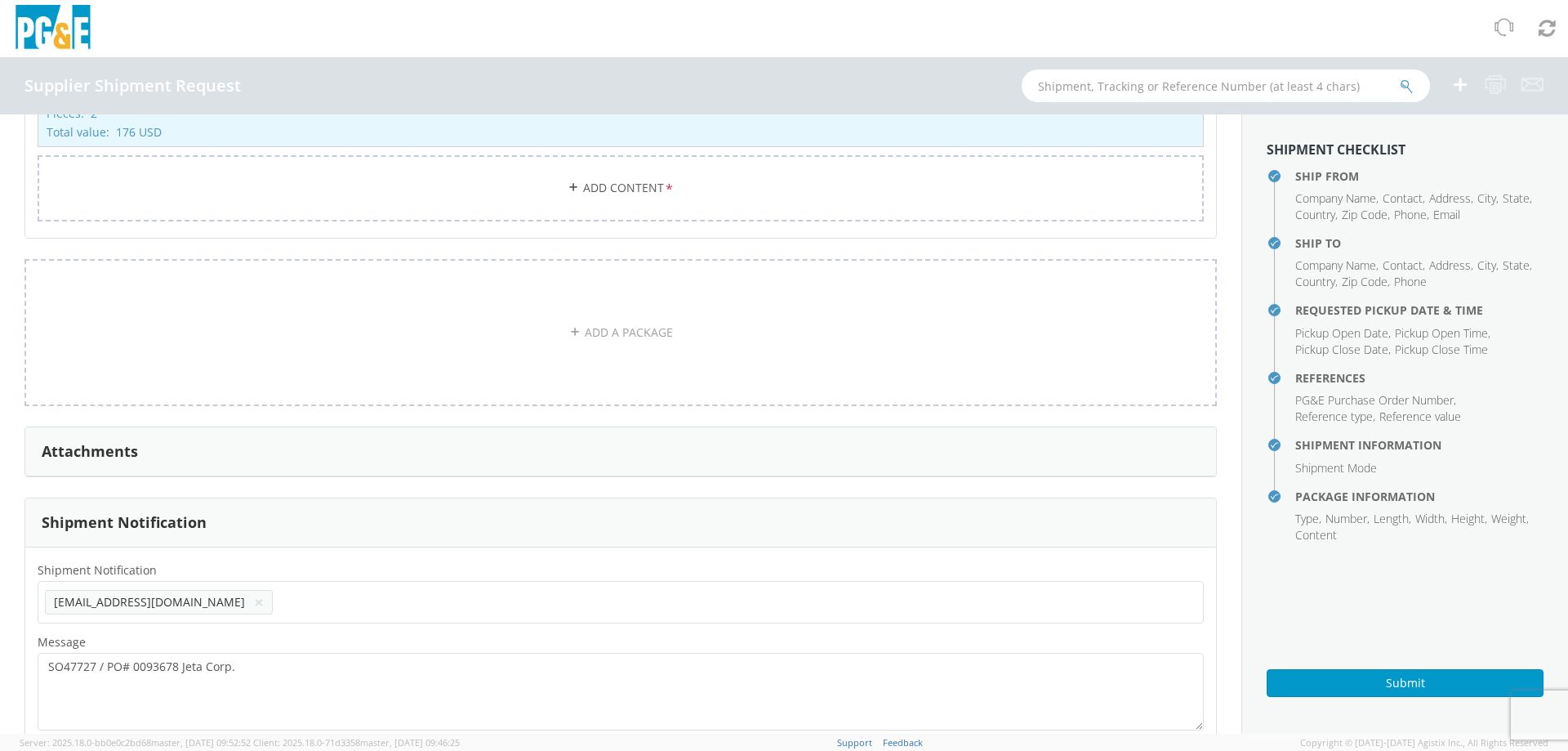
scroll to position [1325, 0]
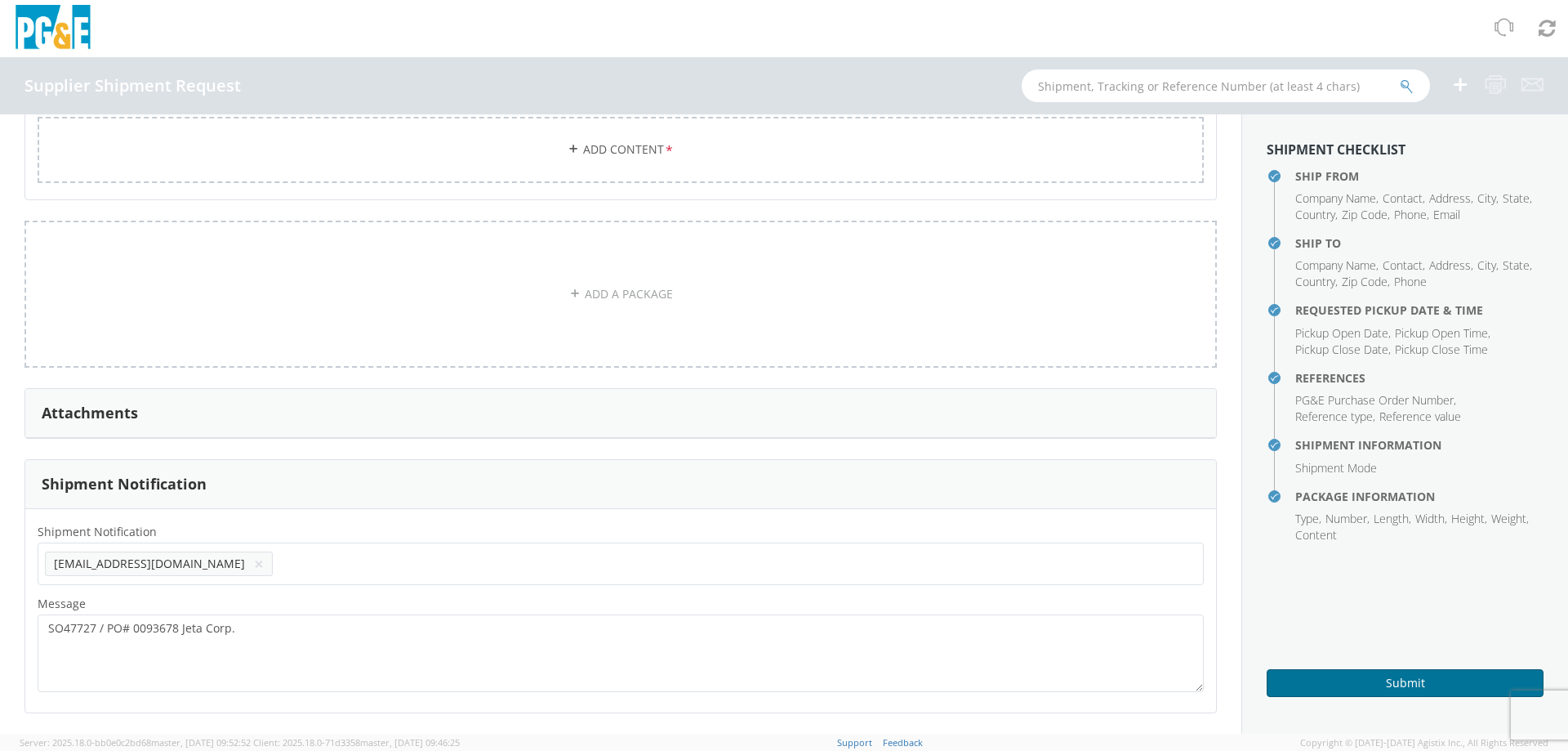
click at [1358, 681] on button "Submit" at bounding box center [1405, 683] width 277 height 28
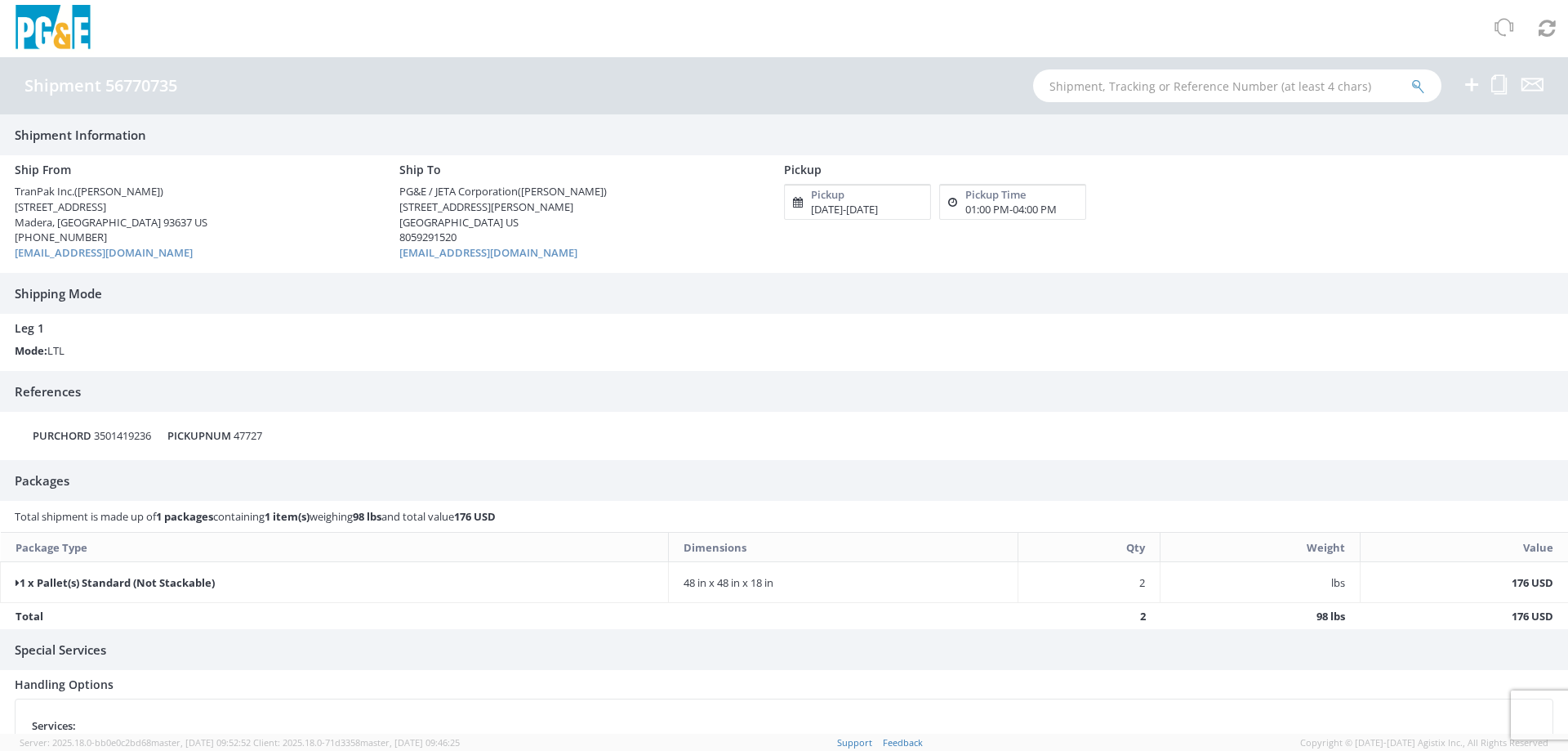
click at [181, 91] on div "Shipment 56770735" at bounding box center [109, 85] width 169 height 18
drag, startPoint x: 26, startPoint y: 85, endPoint x: 177, endPoint y: 86, distance: 151.0
click at [177, 86] on h4 "Shipment 56770735" at bounding box center [100, 85] width 152 height 18
copy h4 "Shipment 56770735"
click at [12, 5] on img at bounding box center [53, 29] width 82 height 48
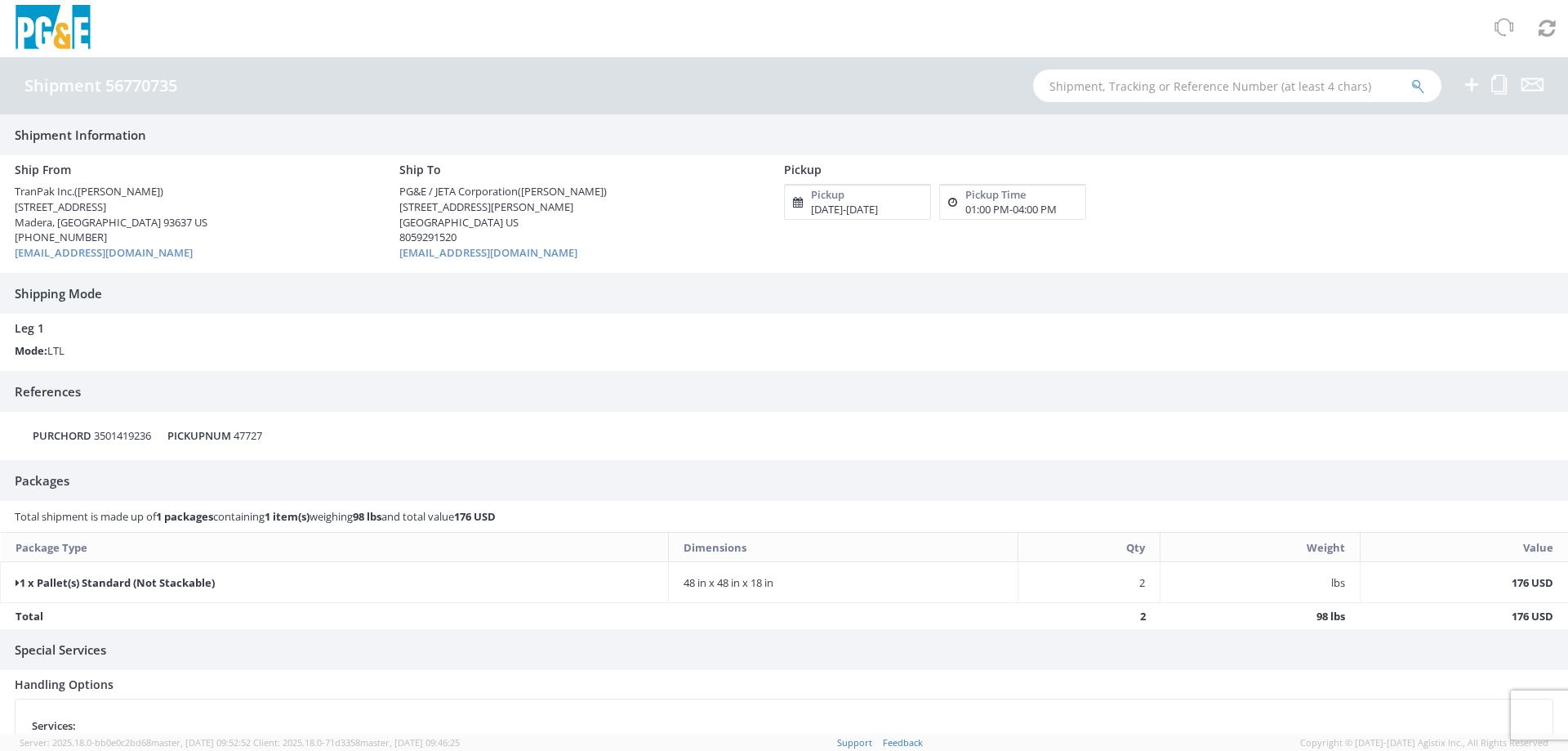
click at [202, 17] on div at bounding box center [784, 28] width 1568 height 57
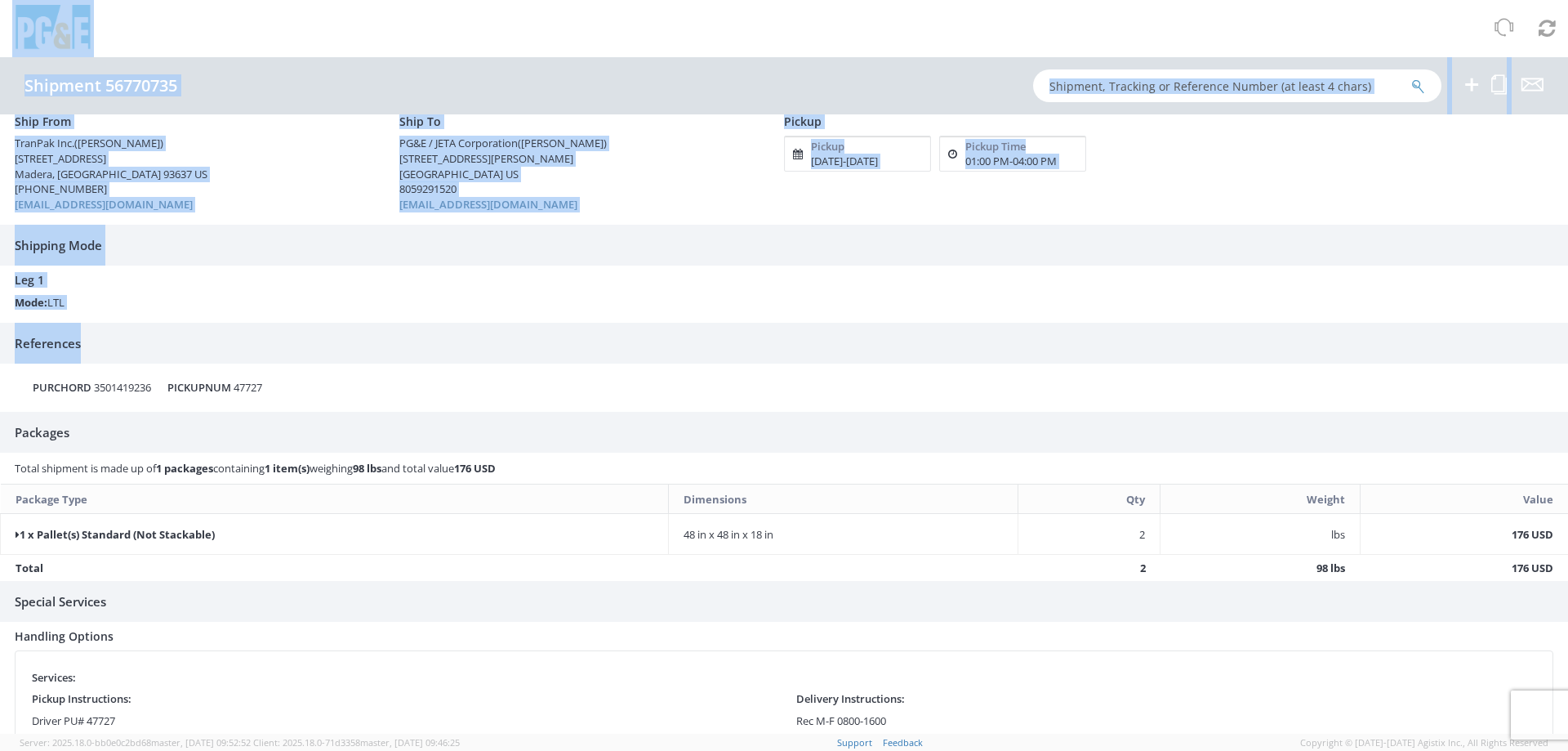
scroll to position [91, 0]
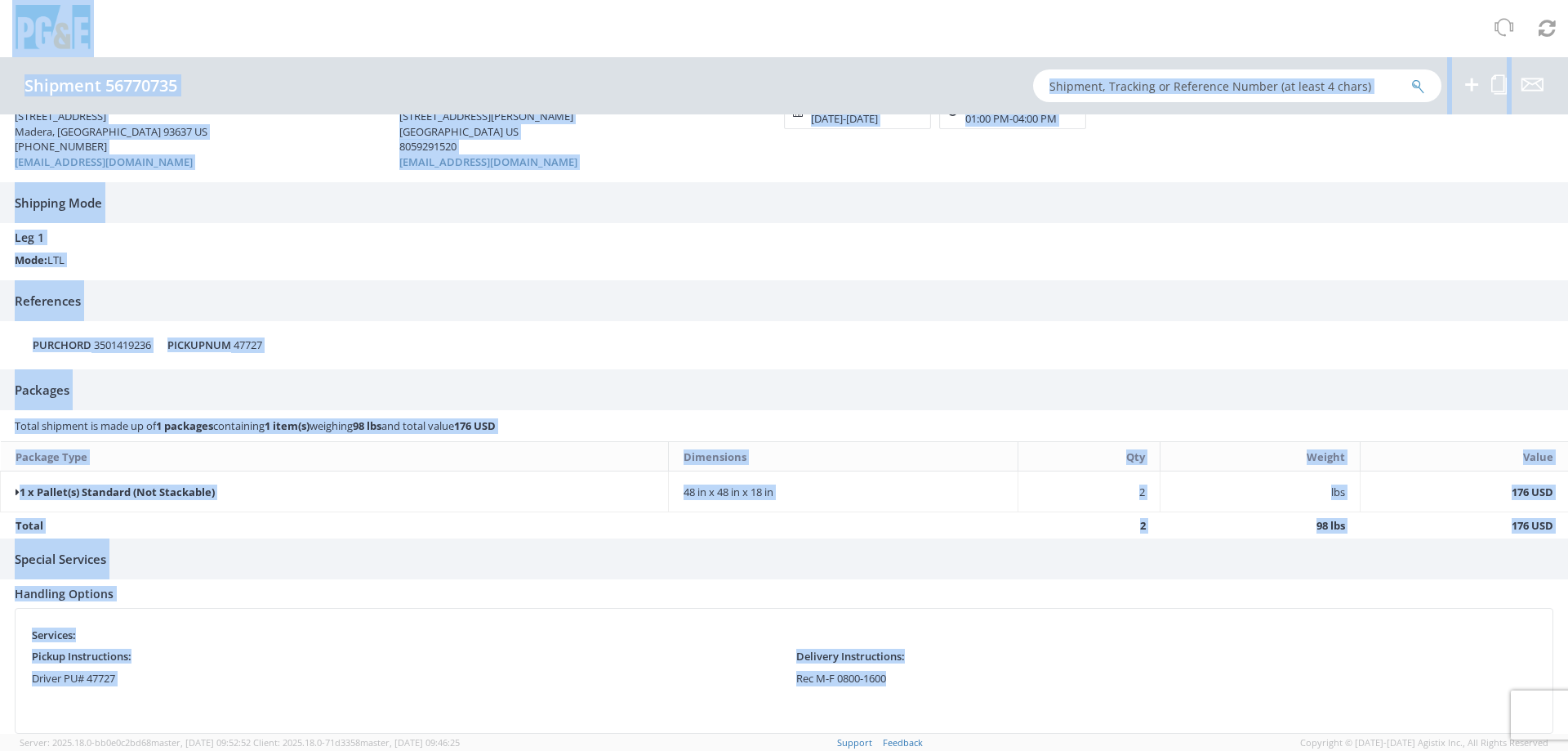
drag, startPoint x: 12, startPoint y: 3, endPoint x: 1012, endPoint y: 681, distance: 1208.2
click at [1012, 681] on app-root "You are using an outdated browser. Please upgrade to Microsoft Edge , Google Ch…" at bounding box center [784, 395] width 1568 height 676
